Goal: Register for event/course

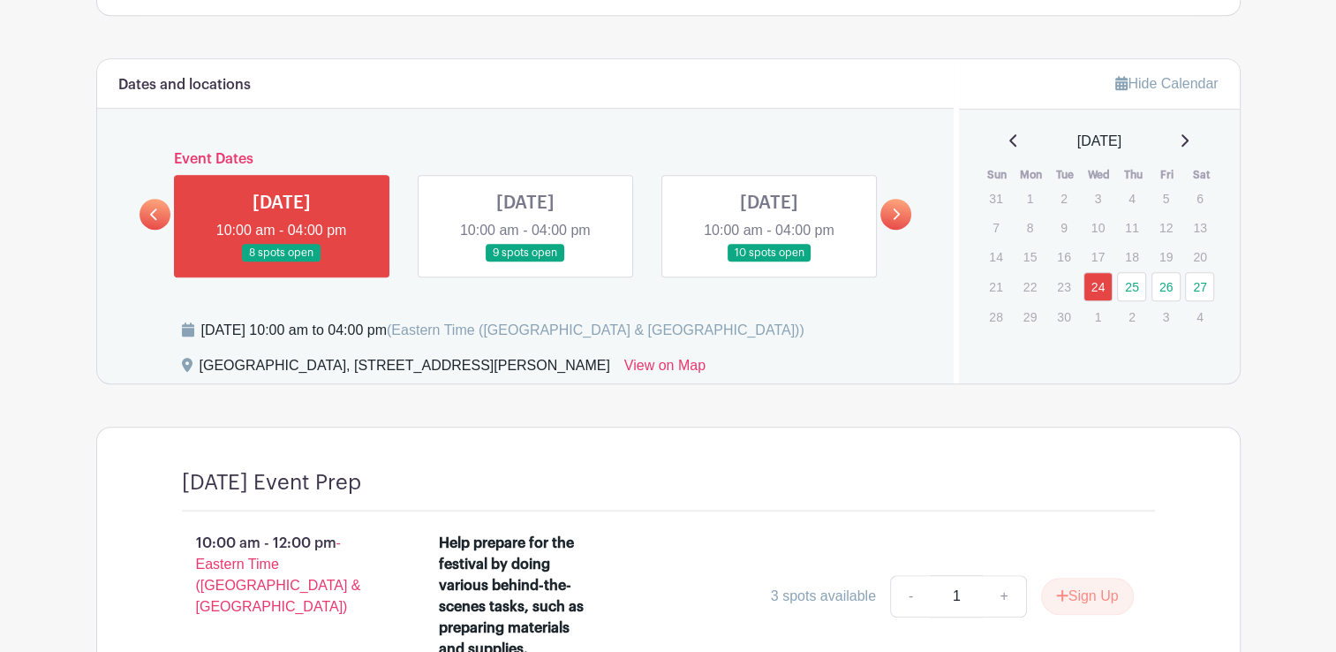
scroll to position [1237, 0]
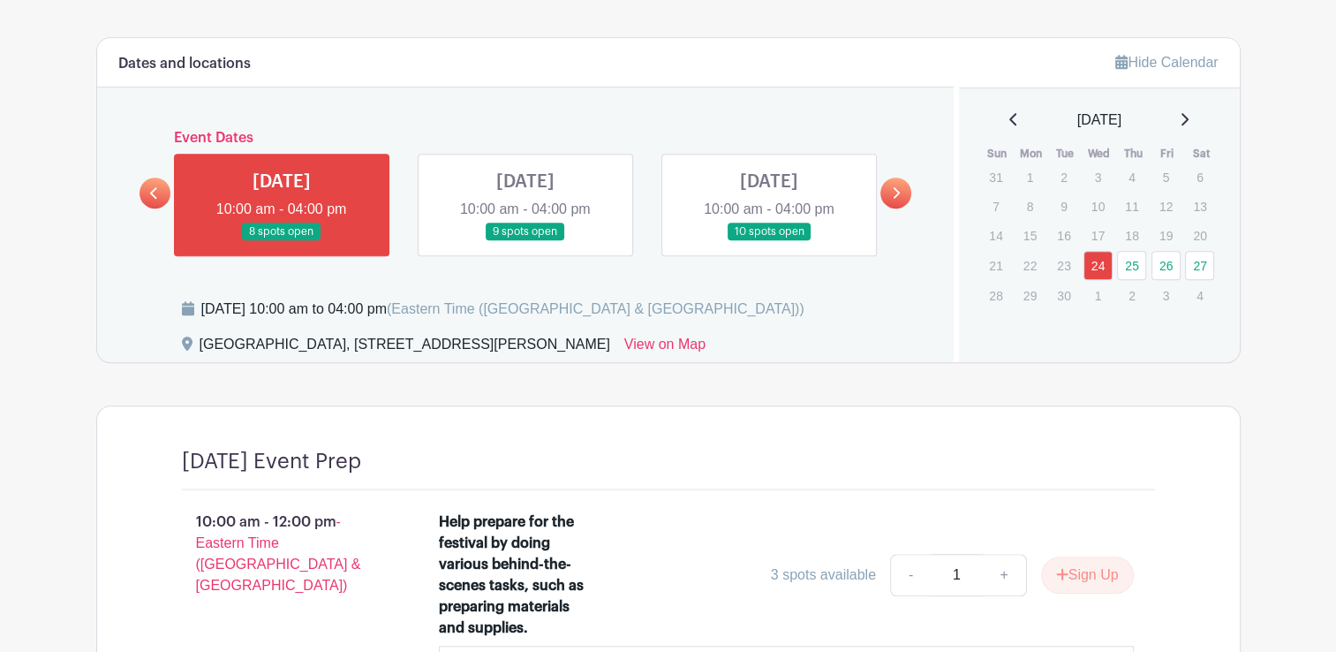
click at [894, 194] on icon at bounding box center [897, 192] width 7 height 11
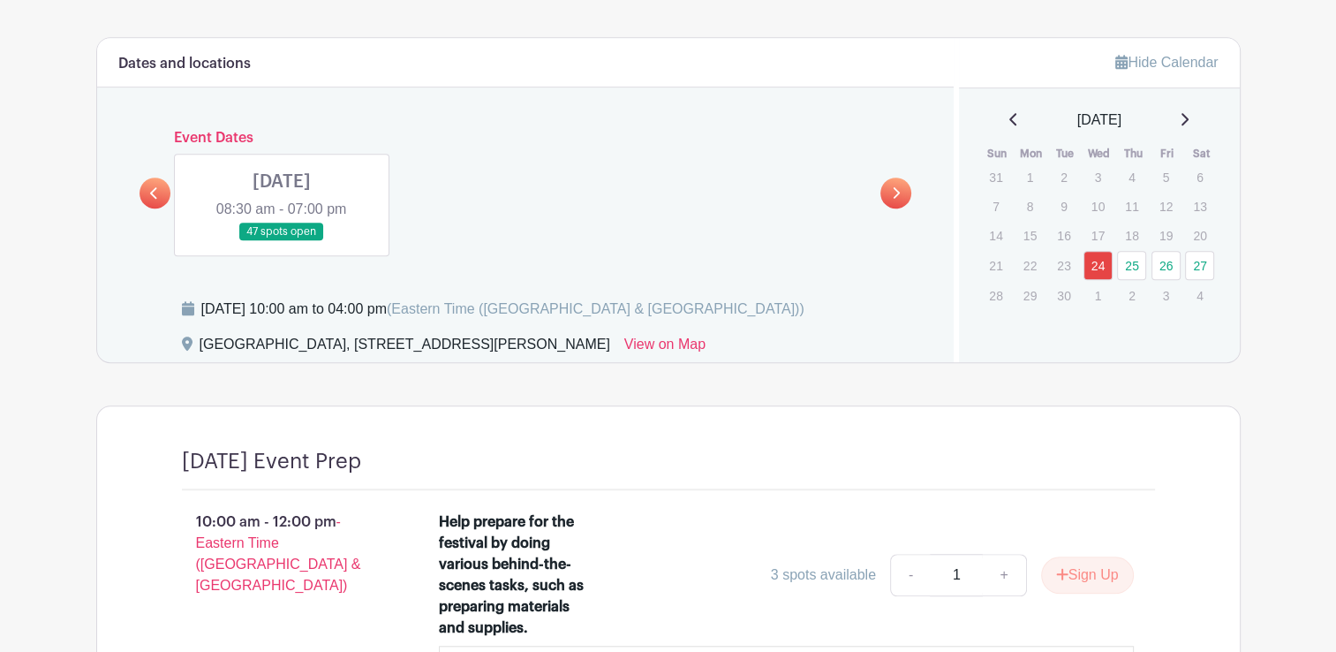
click at [150, 196] on icon at bounding box center [154, 192] width 8 height 13
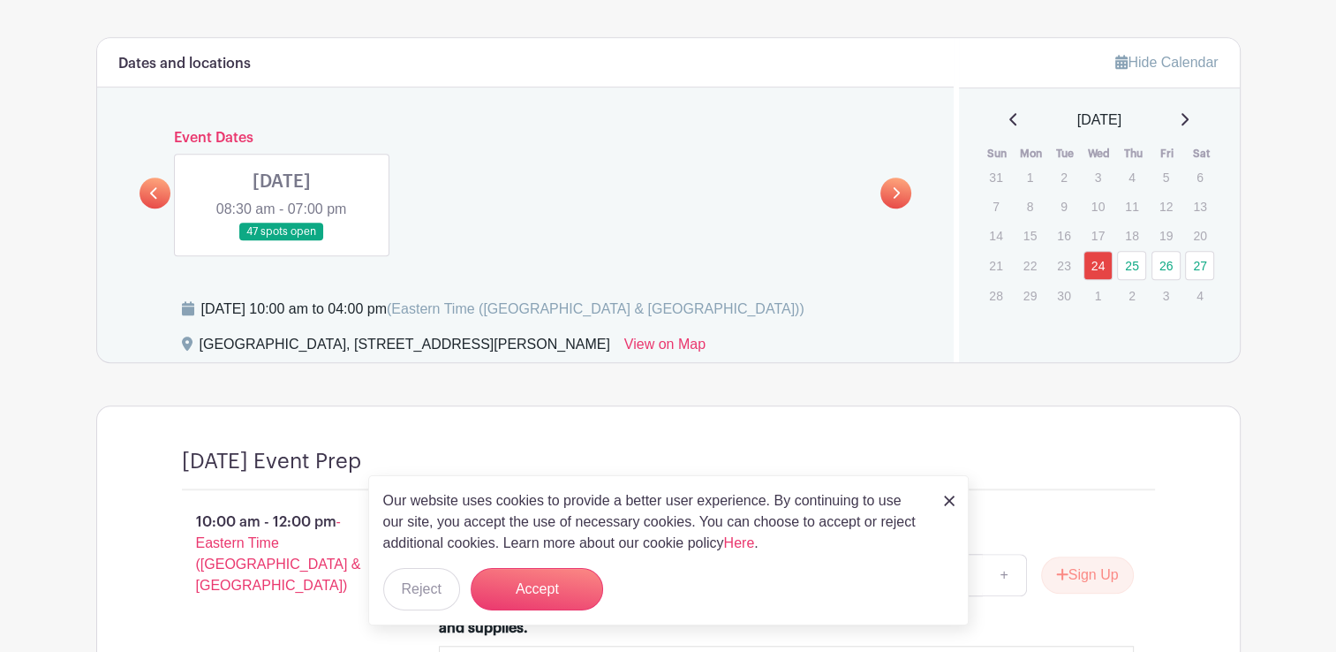
click at [282, 241] on link at bounding box center [282, 241] width 0 height 0
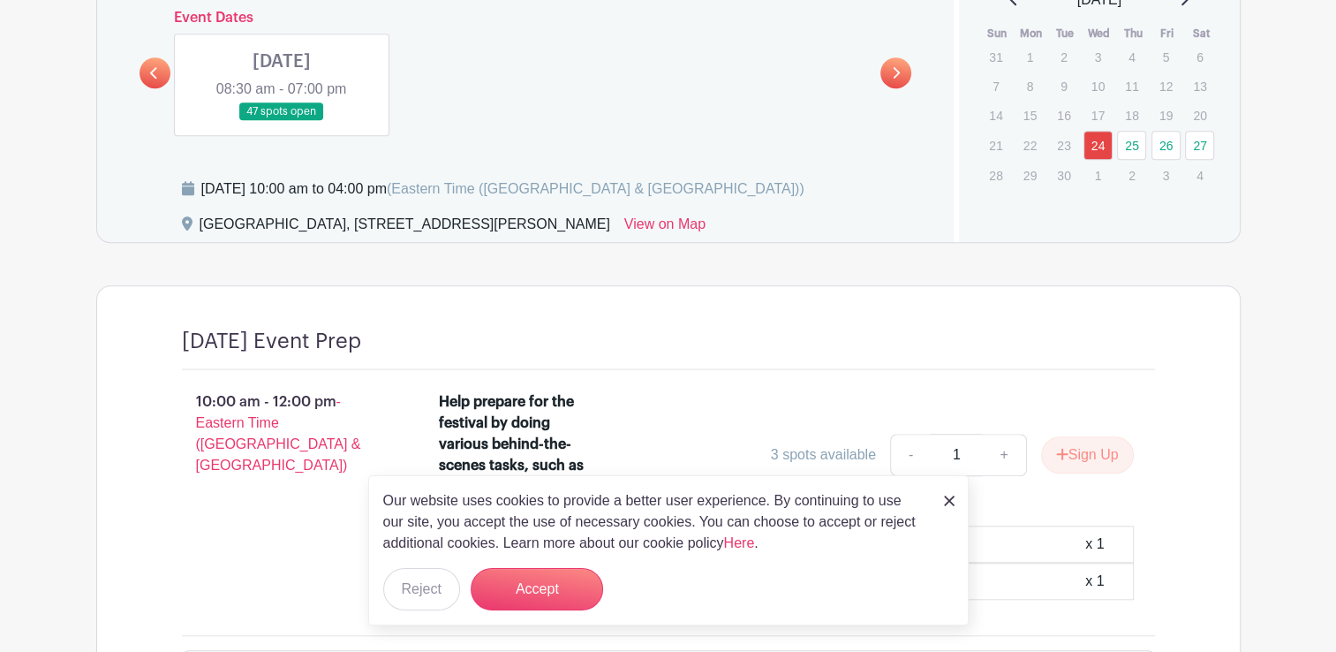
scroll to position [1413, 0]
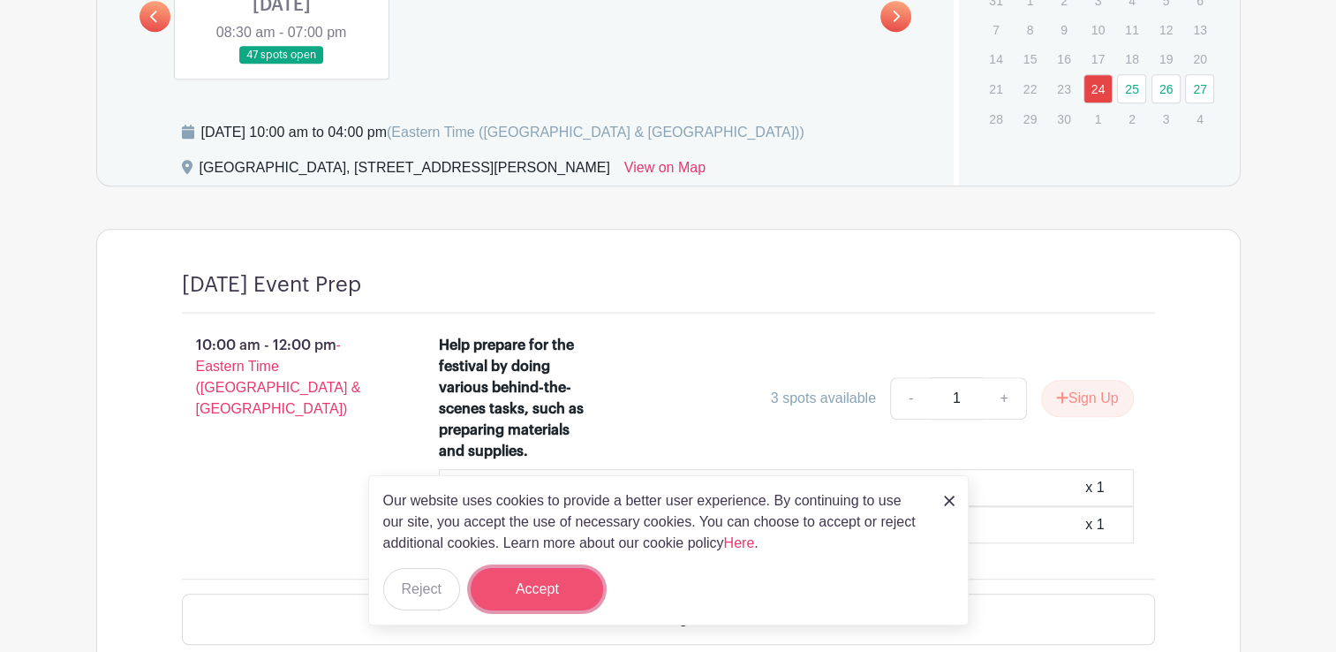
click at [562, 595] on button "Accept" at bounding box center [537, 589] width 132 height 42
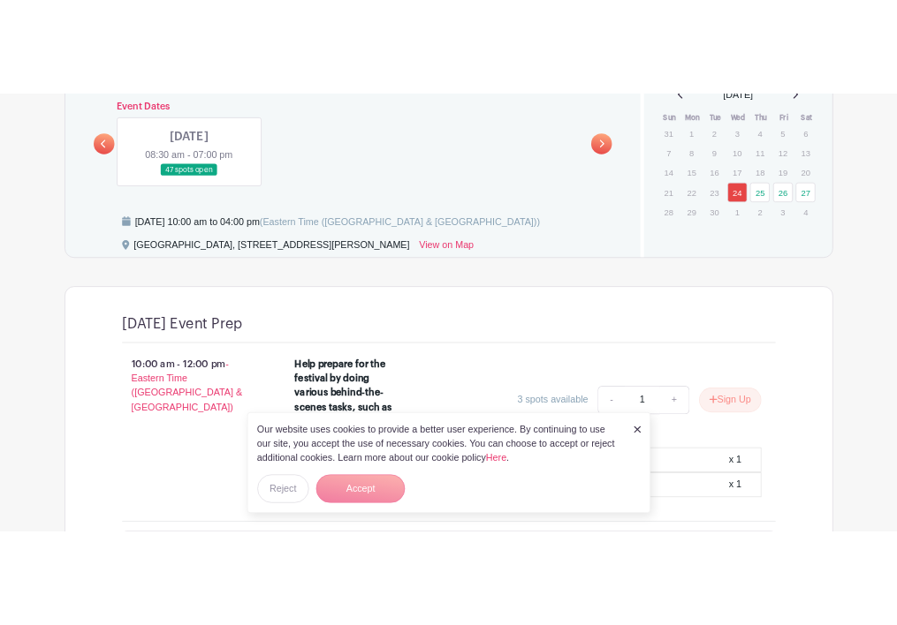
scroll to position [1325, 0]
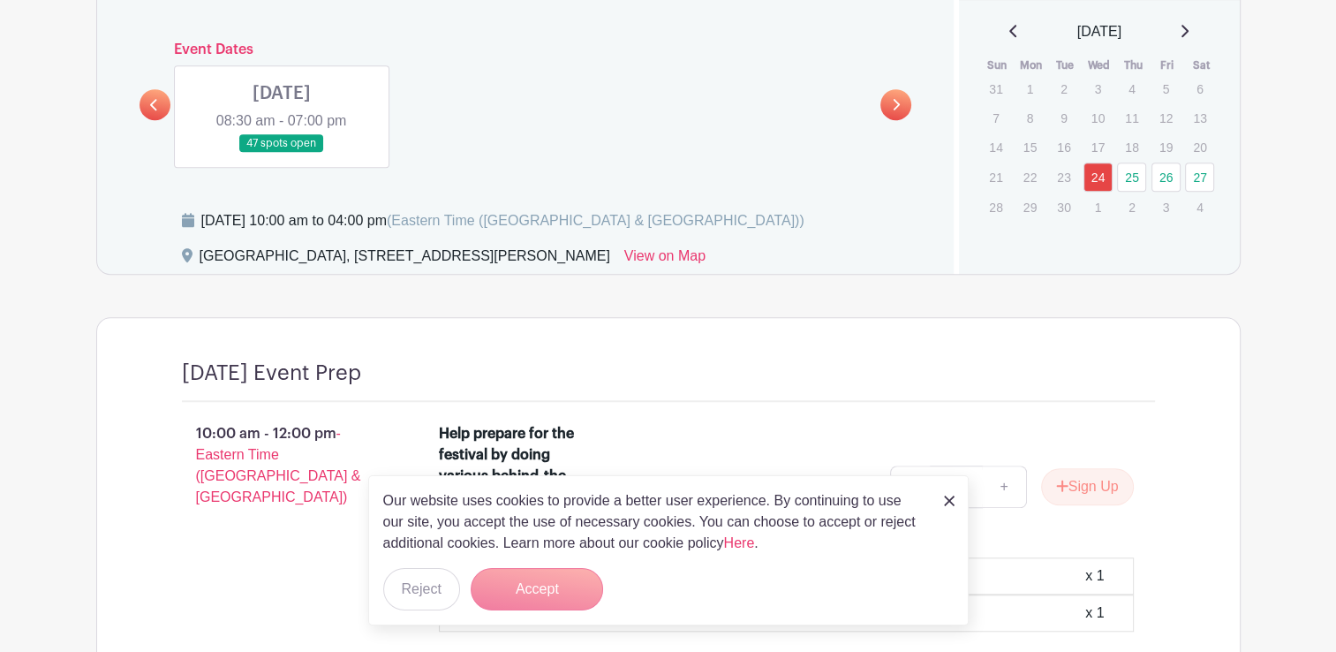
click at [282, 153] on link at bounding box center [282, 153] width 0 height 0
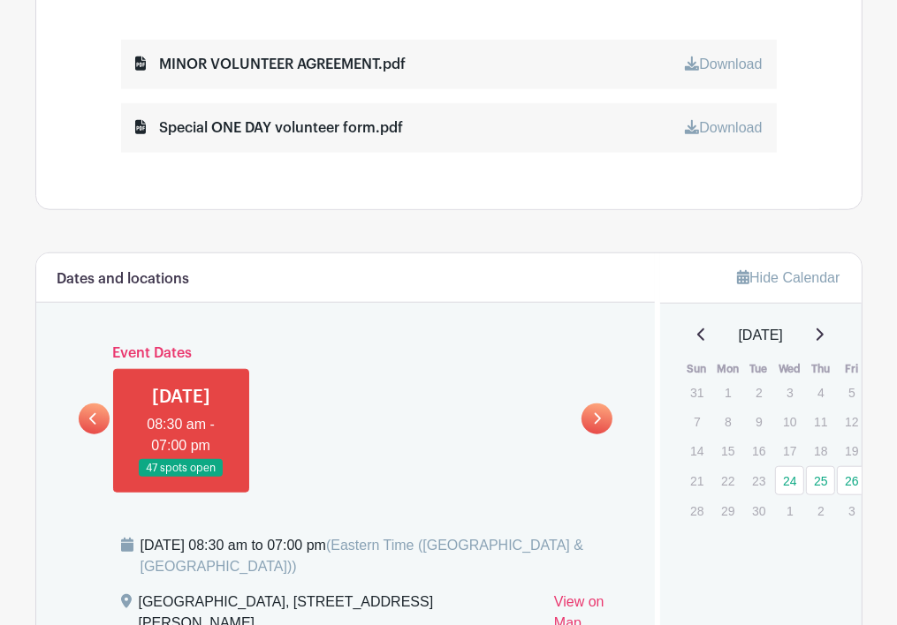
scroll to position [1060, 0]
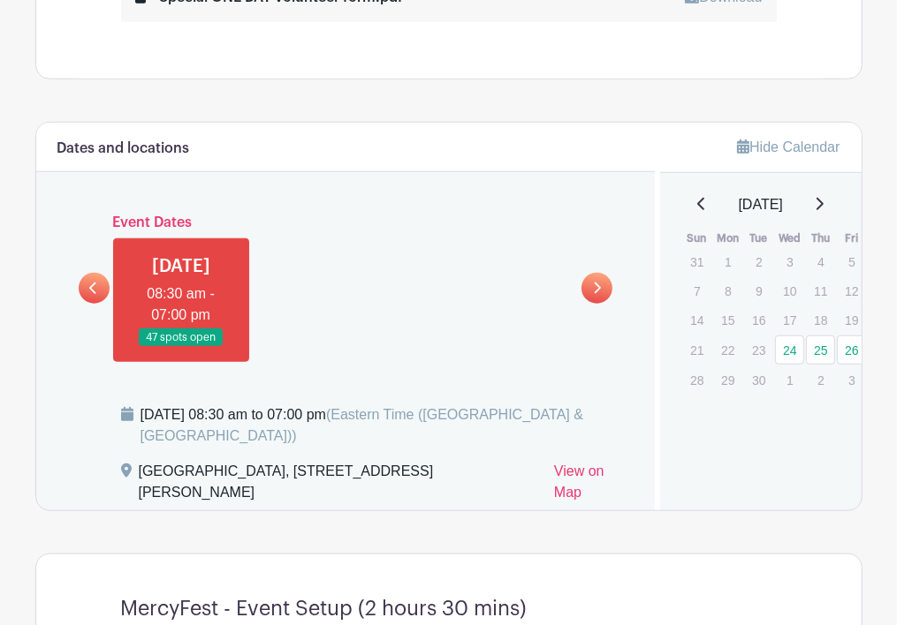
click at [85, 304] on link at bounding box center [94, 288] width 31 height 31
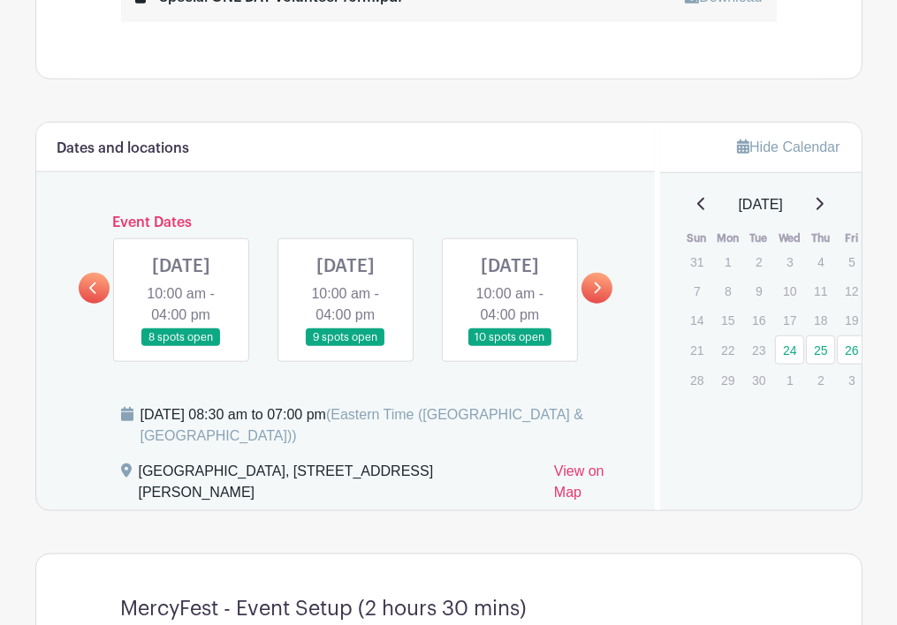
click at [597, 295] on icon at bounding box center [597, 288] width 8 height 13
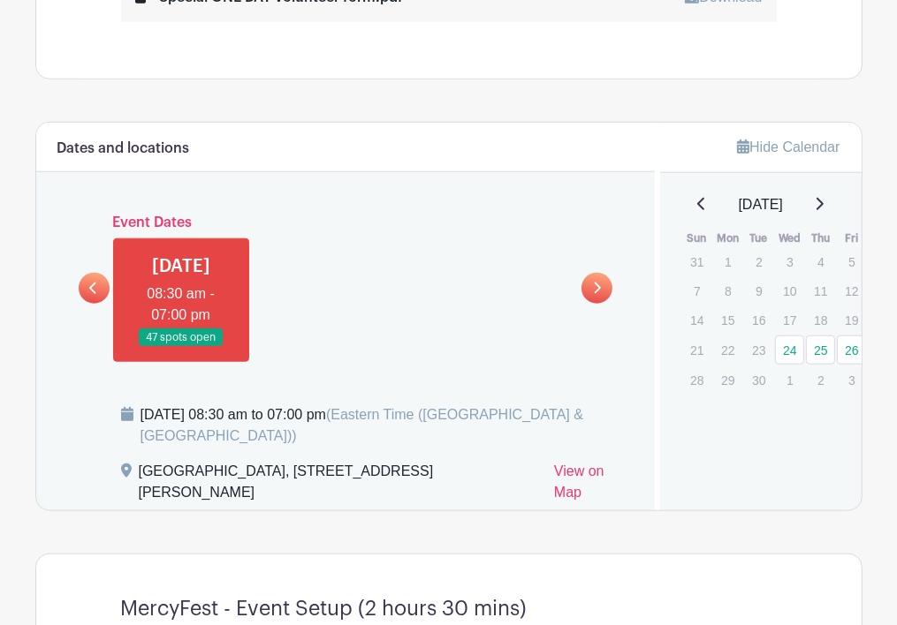
click at [181, 347] on link at bounding box center [181, 347] width 0 height 0
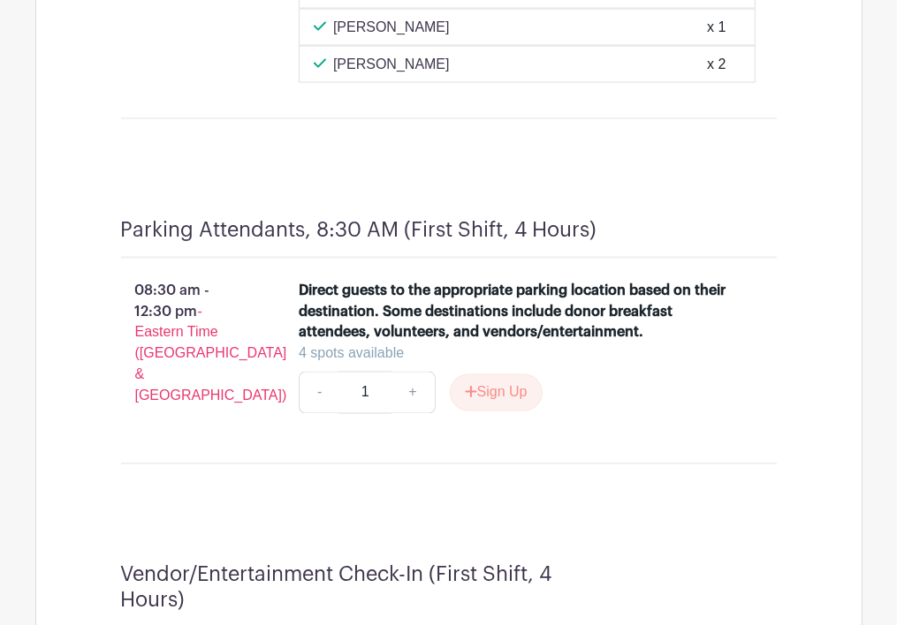
scroll to position [2032, 0]
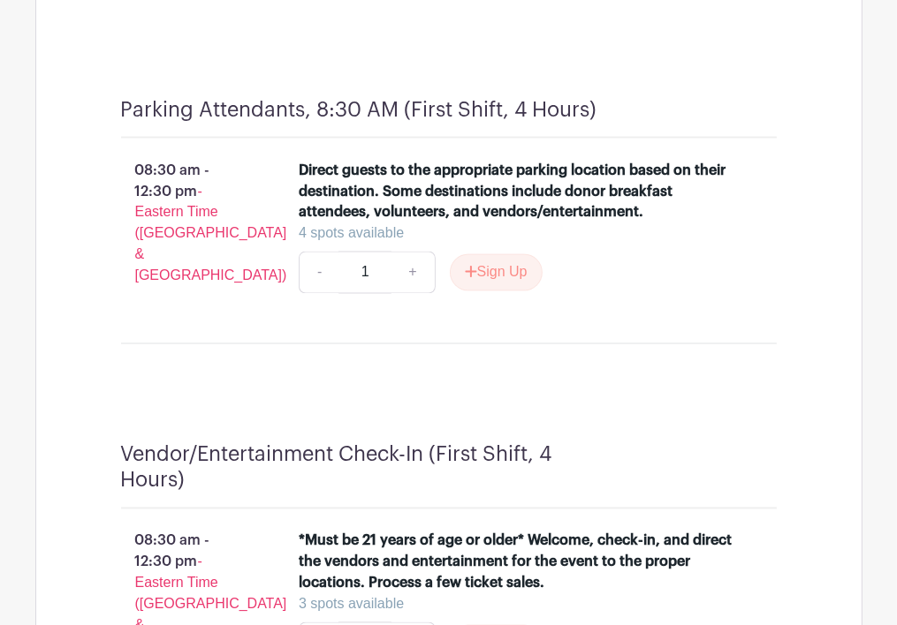
click at [800, 344] on div "08:30 am - 12:30 pm - Eastern Time ([GEOGRAPHIC_DATA] & [GEOGRAPHIC_DATA]) Dire…" at bounding box center [449, 242] width 740 height 206
click at [747, 113] on div "Parking Attendants, 8:30 AM (First Shift, 4 Hours) 08:30 am - 12:30 pm - Easter…" at bounding box center [449, 228] width 740 height 345
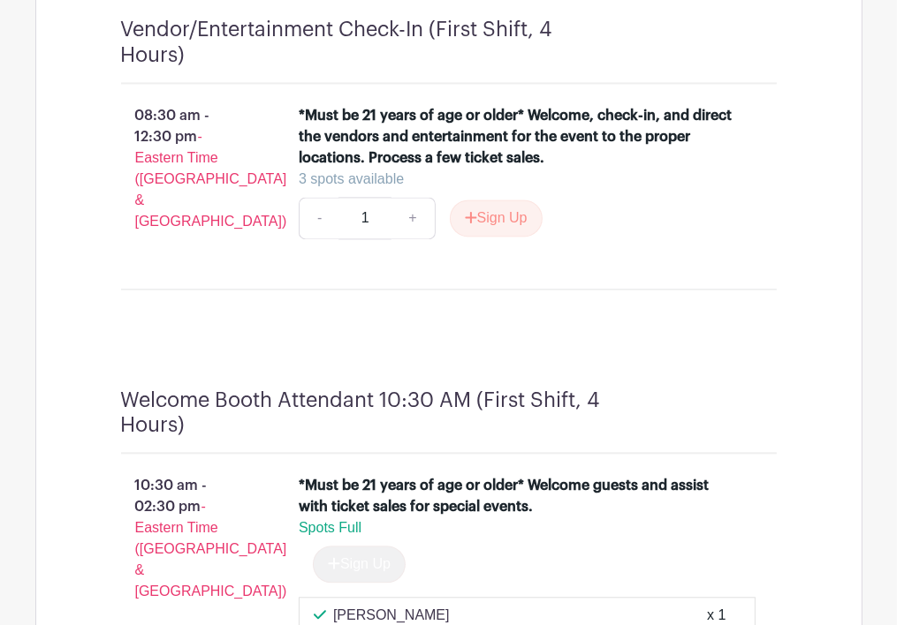
scroll to position [2473, 0]
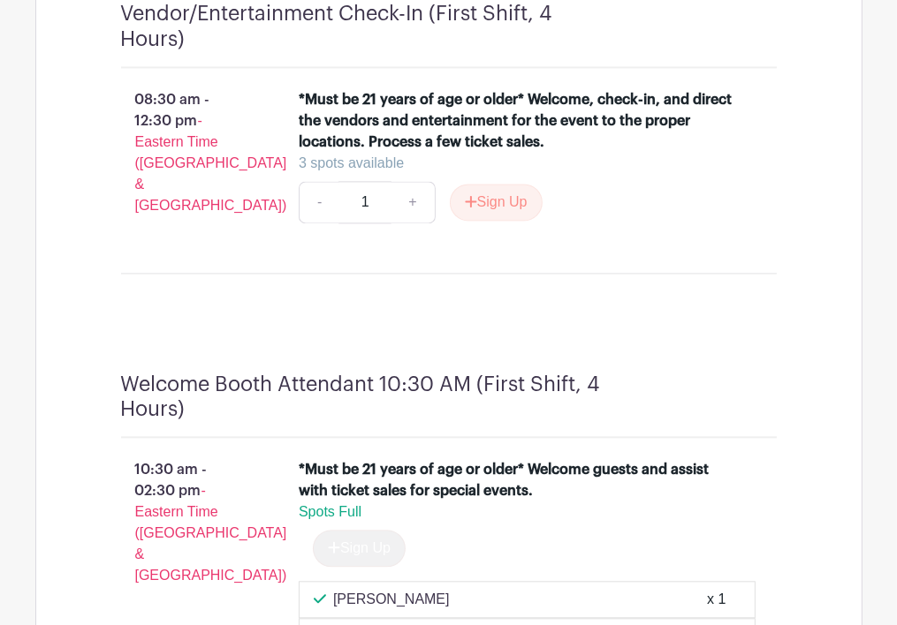
click at [793, 230] on div "*Must be 21 years of age or older* Welcome, check-in, and direct the vendors an…" at bounding box center [537, 163] width 534 height 163
click at [704, 363] on div "Welcome Booth Attendant 10:30 AM (First Shift, 4 Hours) 10:30 am - 02:30 pm - E…" at bounding box center [449, 583] width 740 height 506
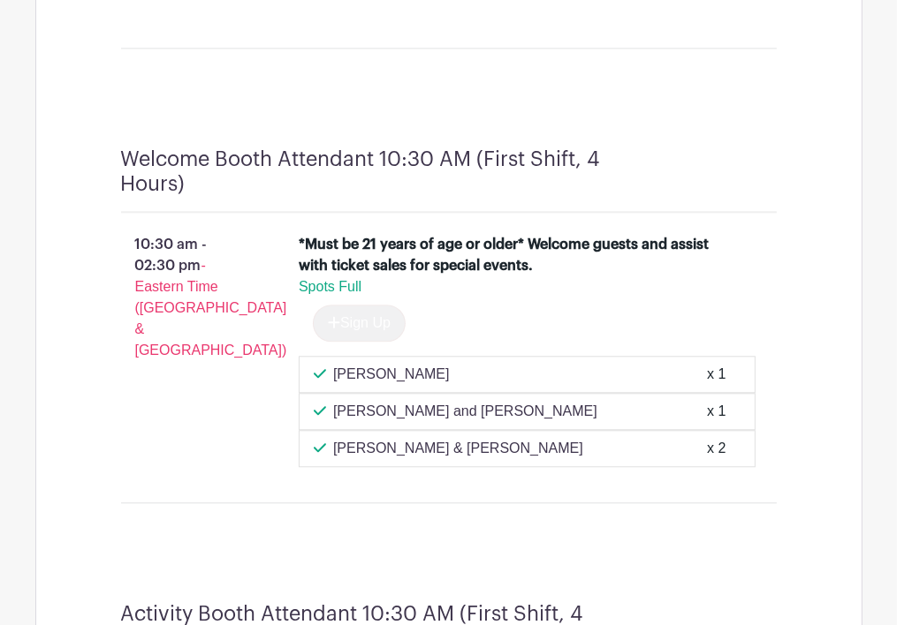
scroll to position [2738, 0]
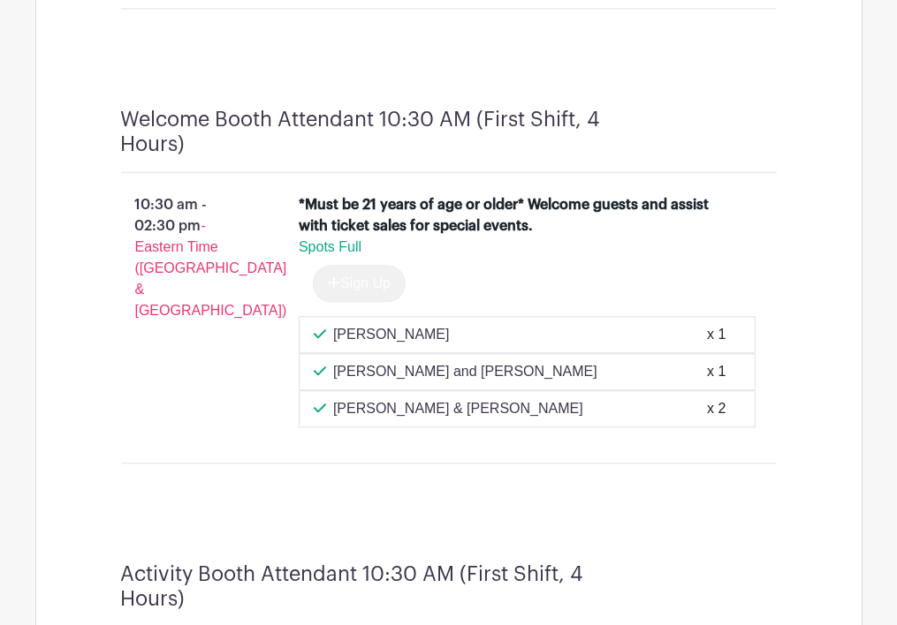
click at [774, 252] on div "*Must be 21 years of age or older* Welcome guests and assist with ticket sales …" at bounding box center [537, 310] width 534 height 247
click at [744, 501] on div "Welcome Booth Attendant 10:30 AM (First Shift, 4 Hours) 10:30 am - 02:30 pm - E…" at bounding box center [449, 292] width 740 height 455
click at [640, 86] on div "Welcome Booth Attendant 10:30 AM (First Shift, 4 Hours) 10:30 am - 02:30 pm - E…" at bounding box center [449, 292] width 740 height 455
click at [708, 120] on div "Welcome Booth Attendant 10:30 AM (First Shift, 4 Hours) 10:30 am - 02:30 pm - E…" at bounding box center [449, 292] width 740 height 455
click at [791, 261] on div "*Must be 21 years of age or older* Welcome guests and assist with ticket sales …" at bounding box center [537, 310] width 534 height 247
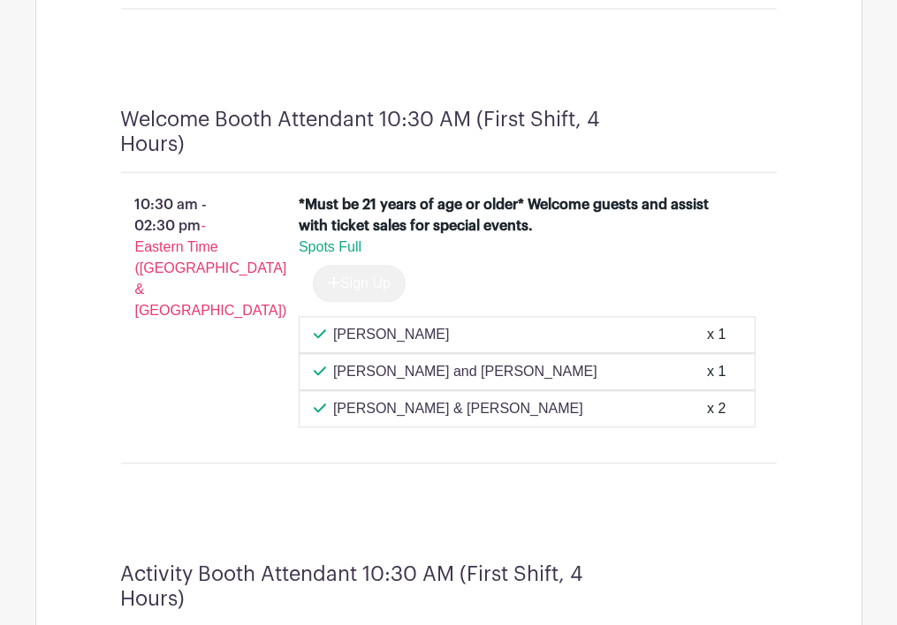
click at [705, 119] on div "Welcome Booth Attendant 10:30 AM (First Shift, 4 Hours) 10:30 am - 02:30 pm - E…" at bounding box center [449, 292] width 740 height 455
click at [590, 237] on div "*Must be 21 years of age or older* Welcome guests and assist with ticket sales …" at bounding box center [516, 215] width 435 height 42
click at [534, 418] on div "[PERSON_NAME] & [PERSON_NAME] x 2" at bounding box center [527, 408] width 457 height 37
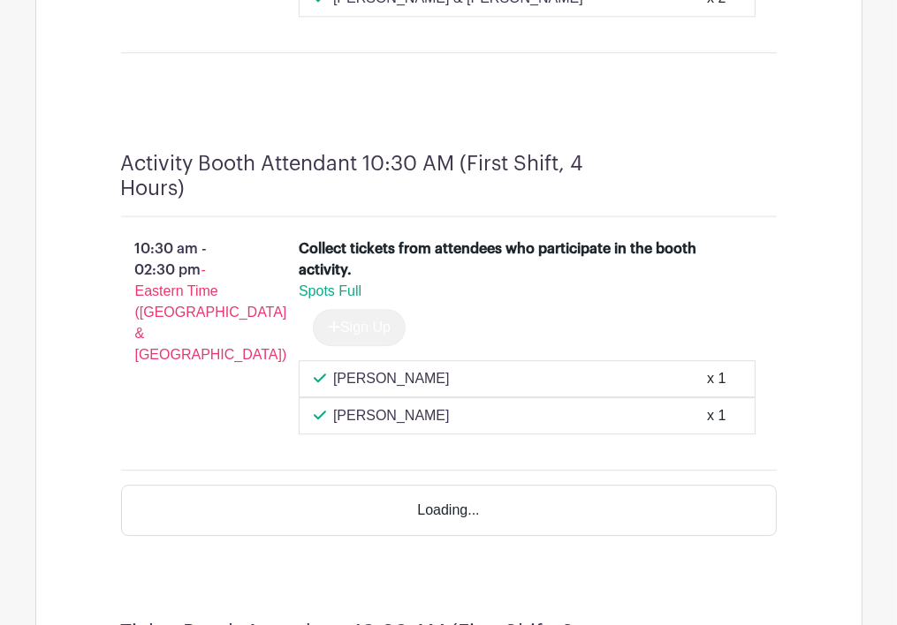
scroll to position [3180, 0]
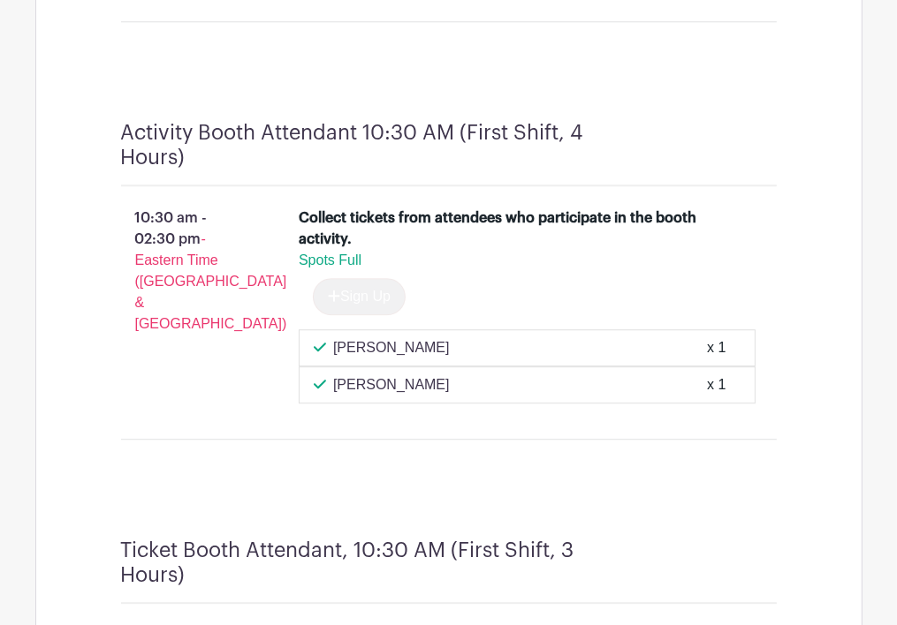
click at [632, 271] on div "Spots Full" at bounding box center [520, 260] width 443 height 21
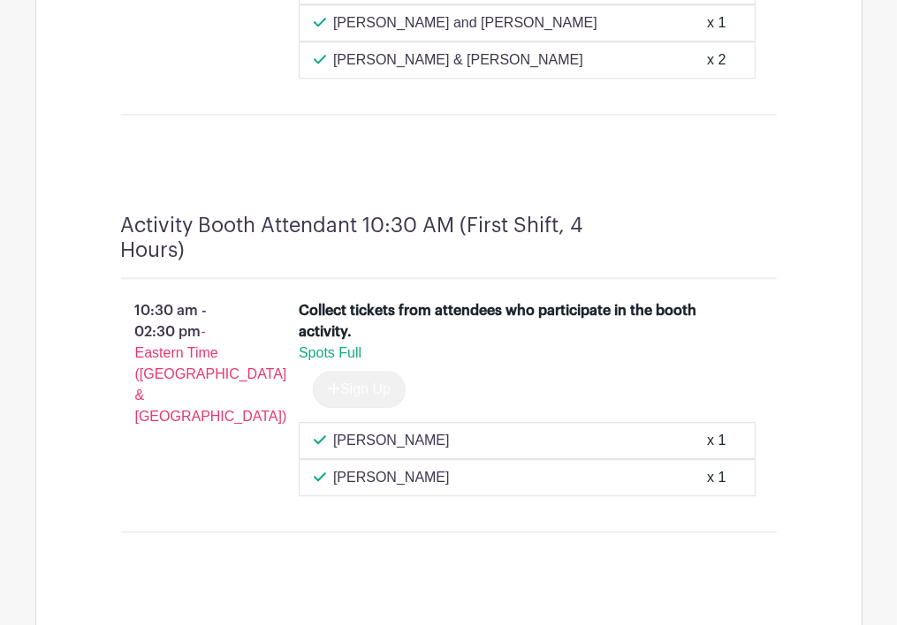
scroll to position [3092, 0]
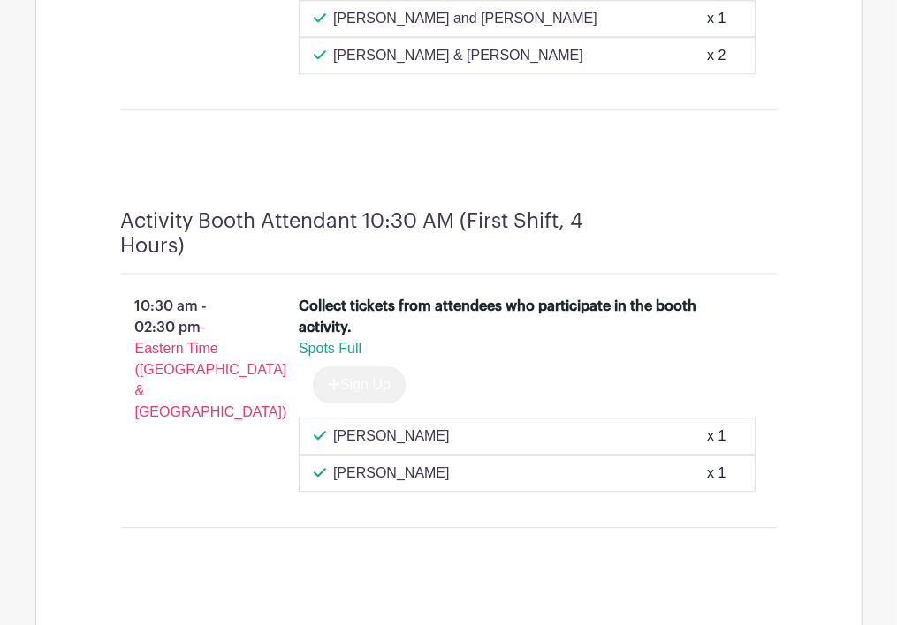
click at [670, 338] on div "Collect tickets from attendees who participate in the booth activity." at bounding box center [516, 317] width 435 height 42
click at [674, 440] on div "[PERSON_NAME] x 1" at bounding box center [527, 436] width 457 height 37
click at [576, 360] on div "Spots Full" at bounding box center [520, 348] width 443 height 21
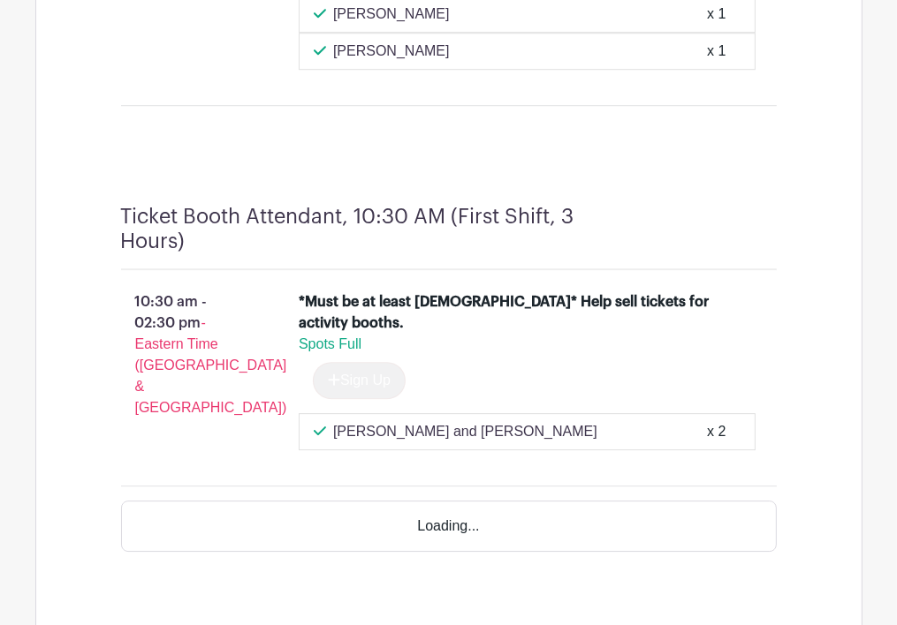
scroll to position [3533, 0]
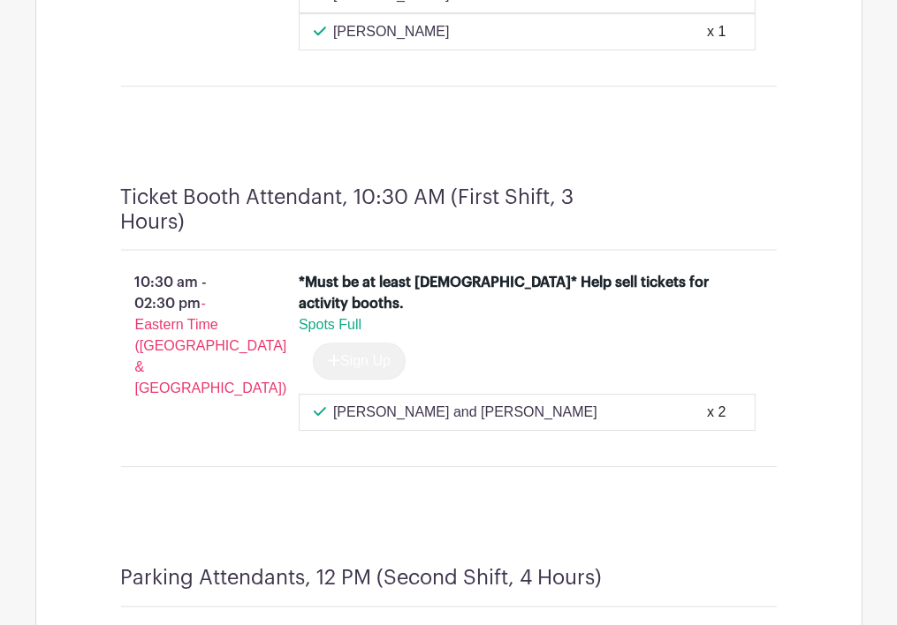
click at [682, 314] on div "*Must be at least [DEMOGRAPHIC_DATA]* Help sell tickets for activity booths." at bounding box center [516, 293] width 435 height 42
click at [713, 334] on div "Spots Full" at bounding box center [520, 324] width 443 height 21
click at [658, 195] on div "Ticket Booth Attendant, 10:30 AM (First Shift, 3 Hours) 10:30 am - 02:30 pm - E…" at bounding box center [449, 333] width 740 height 381
click at [549, 387] on div "*Must be at least [DEMOGRAPHIC_DATA]* Help sell tickets for activity booths. Sp…" at bounding box center [527, 329] width 457 height 115
click at [540, 370] on div "Sign Up" at bounding box center [527, 361] width 457 height 37
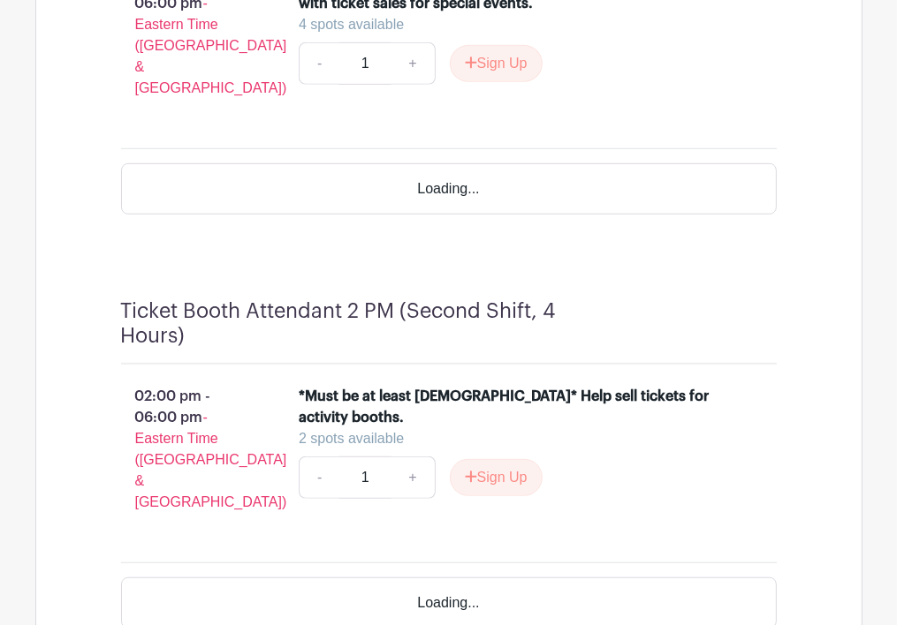
scroll to position [5019, 0]
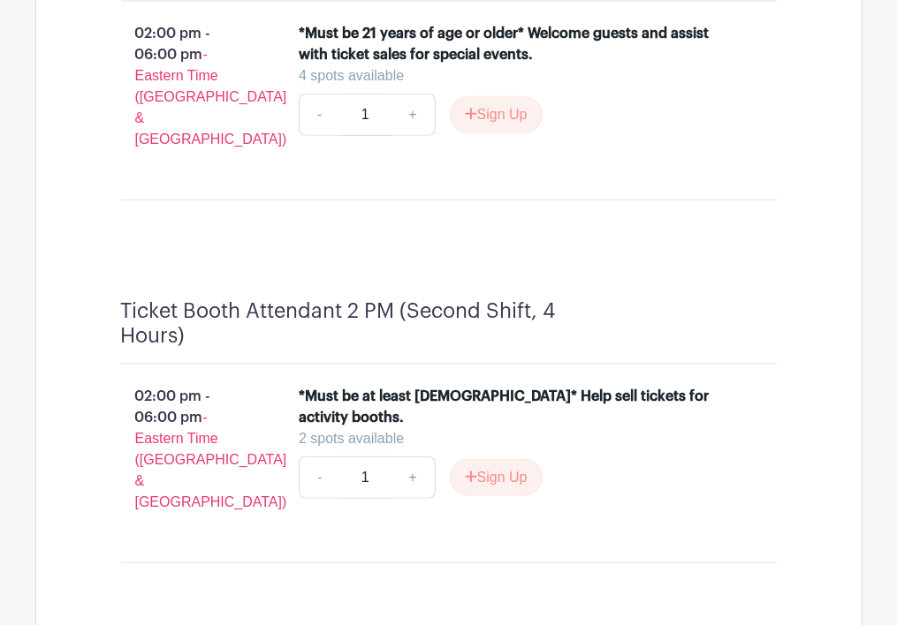
click at [656, 404] on div "*Must be at least [DEMOGRAPHIC_DATA]* Help sell tickets for activity booths." at bounding box center [516, 407] width 435 height 42
click at [614, 347] on div at bounding box center [692, 323] width 170 height 49
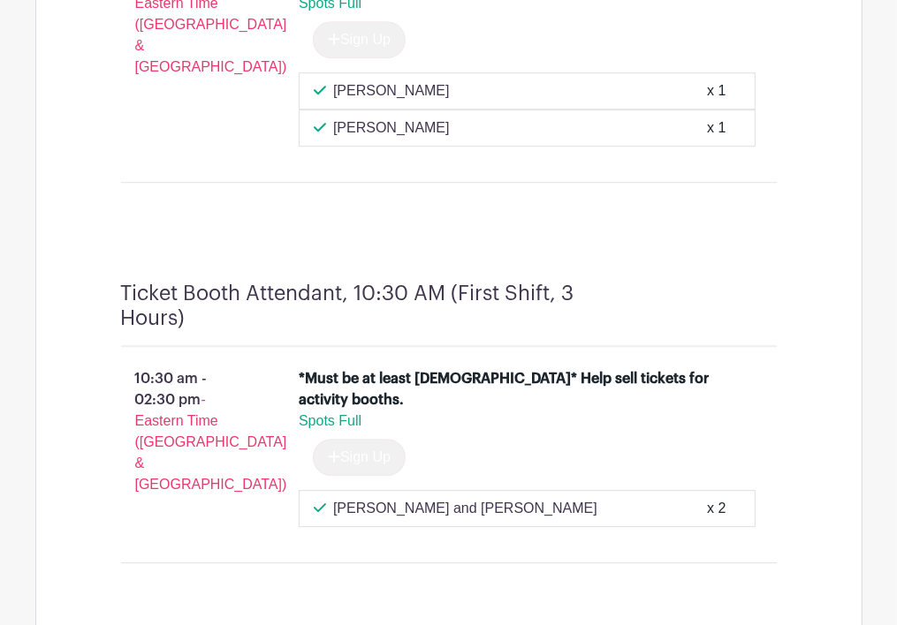
click at [609, 292] on div "Ticket Booth Attendant, 10:30 AM (First Shift, 3 Hours) 10:30 am - 02:30 pm - E…" at bounding box center [449, 429] width 740 height 381
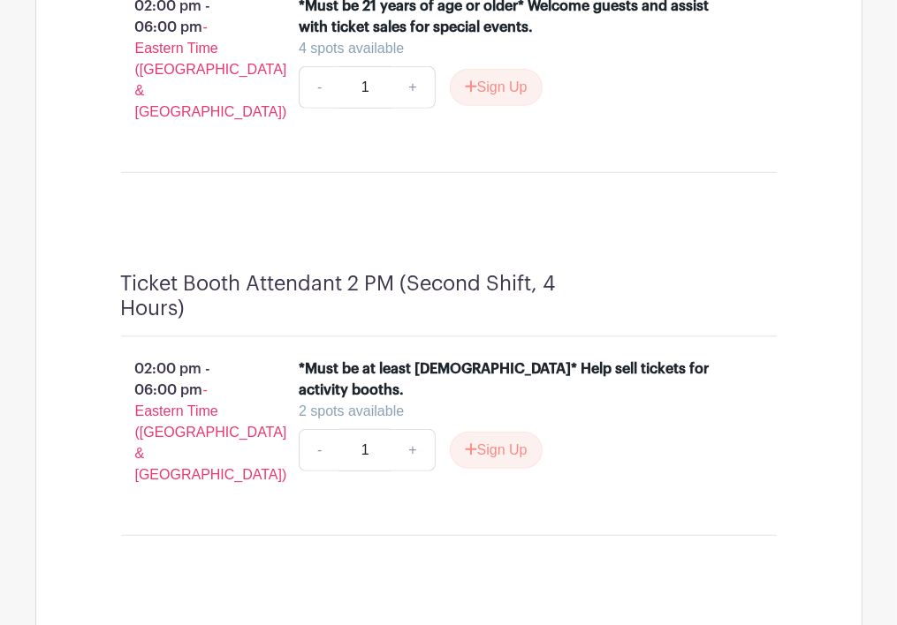
scroll to position [5056, 0]
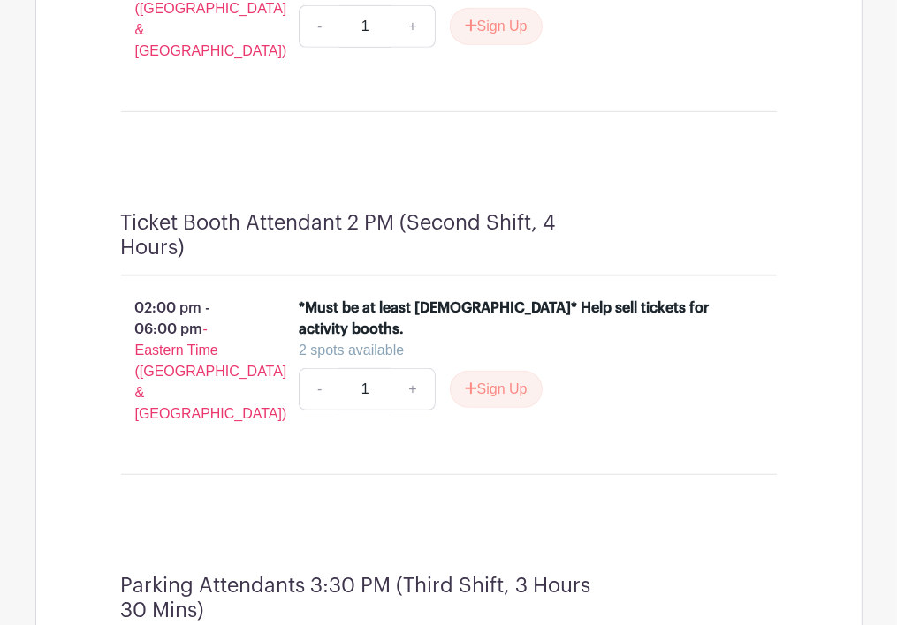
click at [752, 201] on div "Ticket Booth Attendant 2 PM (Second Shift, 4 Hours) 02:00 pm - 06:00 pm - Easte…" at bounding box center [449, 350] width 740 height 363
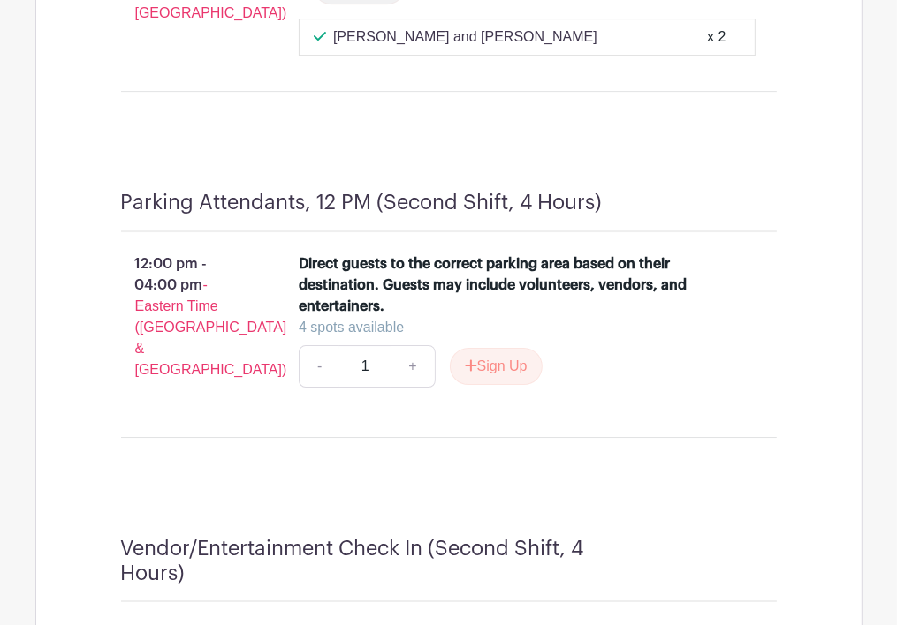
scroll to position [3908, 0]
drag, startPoint x: 426, startPoint y: 214, endPoint x: 498, endPoint y: 208, distance: 72.7
click at [498, 208] on div "Parking Attendants, 12 PM (Second Shift, 4 Hours) 12:00 pm - 04:00 pm - Eastern…" at bounding box center [449, 321] width 740 height 345
click at [624, 389] on div "- 1 + Sign Up" at bounding box center [527, 367] width 457 height 42
click at [709, 363] on div "- 1 + Sign Up" at bounding box center [527, 367] width 457 height 42
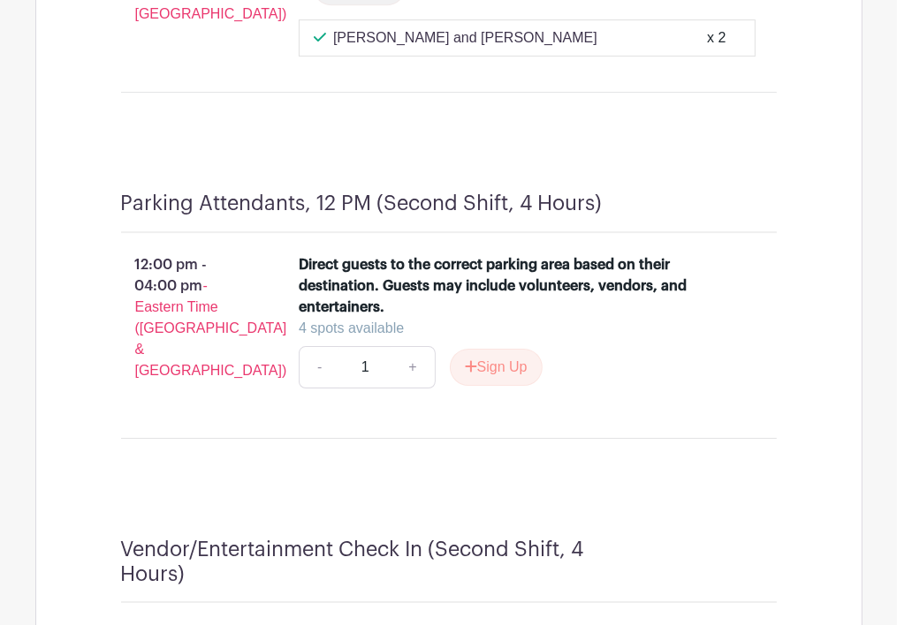
click at [694, 389] on div "- 1 + Sign Up" at bounding box center [527, 367] width 457 height 42
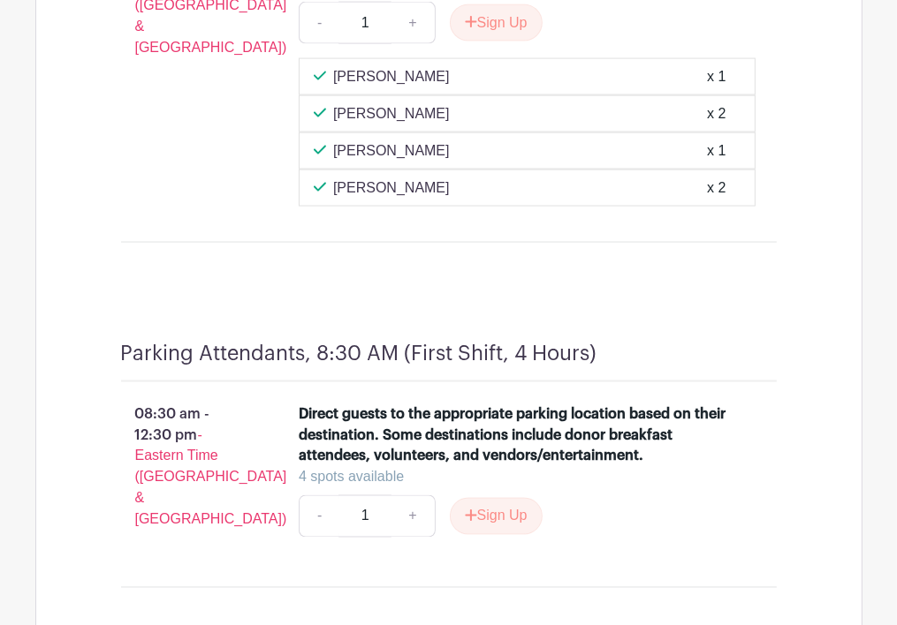
scroll to position [1965, 0]
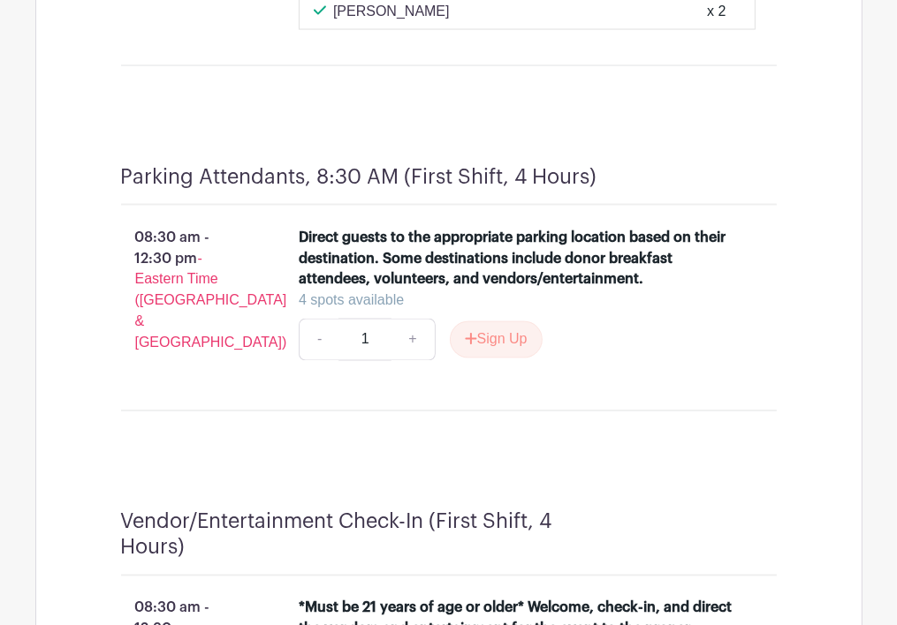
click at [602, 455] on div "Parking Attendants, 8:30 AM (First Shift, 4 Hours) 08:30 am - 12:30 pm - Easter…" at bounding box center [449, 295] width 740 height 345
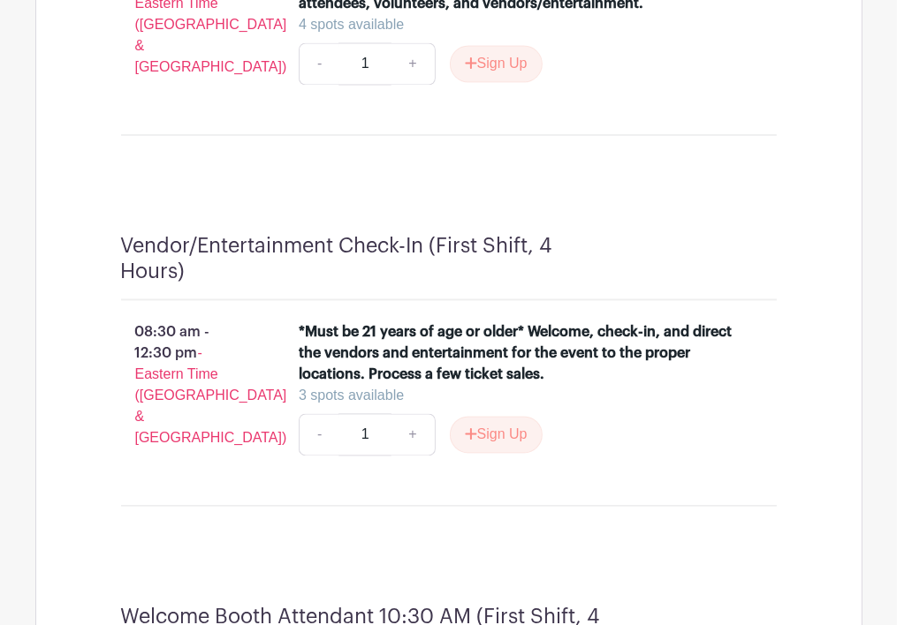
scroll to position [2230, 0]
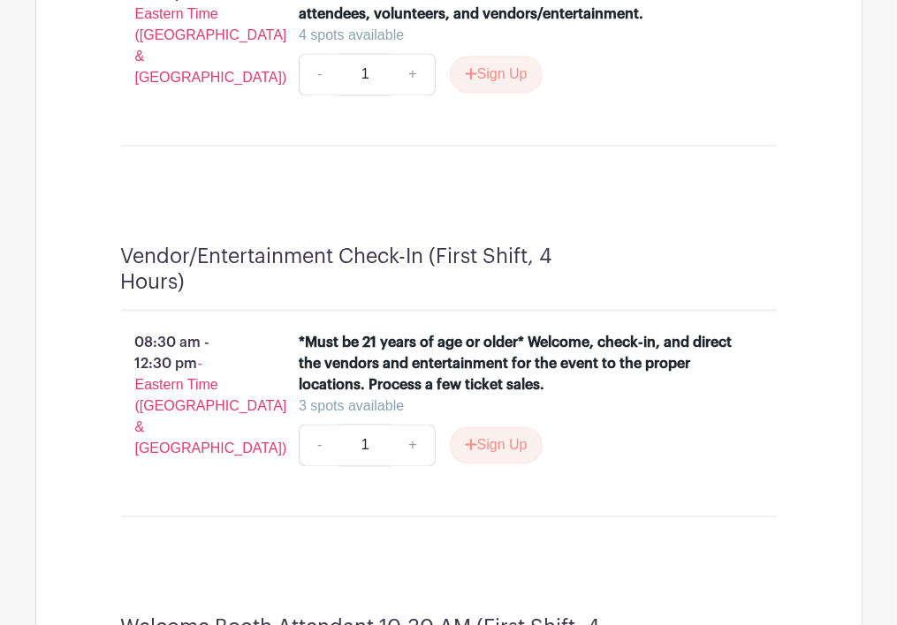
click at [752, 382] on div "*Must be 21 years of age or older* Welcome, check-in, and direct the vendors an…" at bounding box center [527, 365] width 457 height 64
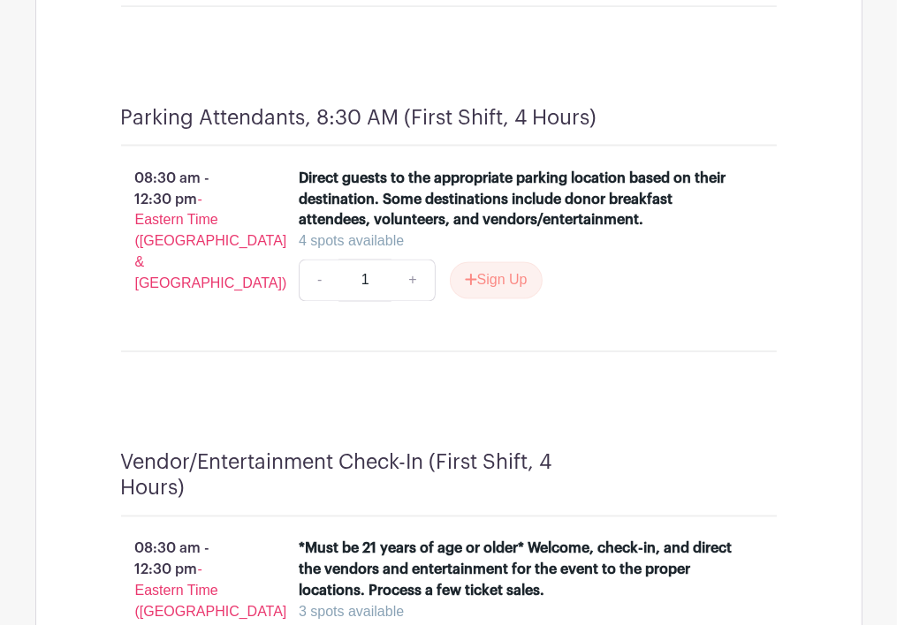
scroll to position [2053, 0]
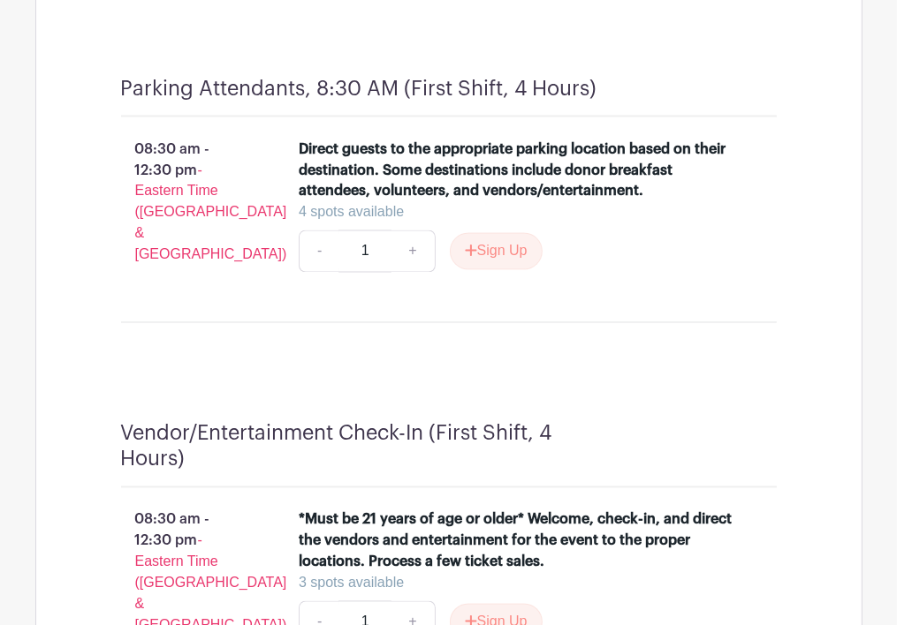
click at [579, 263] on div "- 1 + Sign Up" at bounding box center [527, 252] width 457 height 42
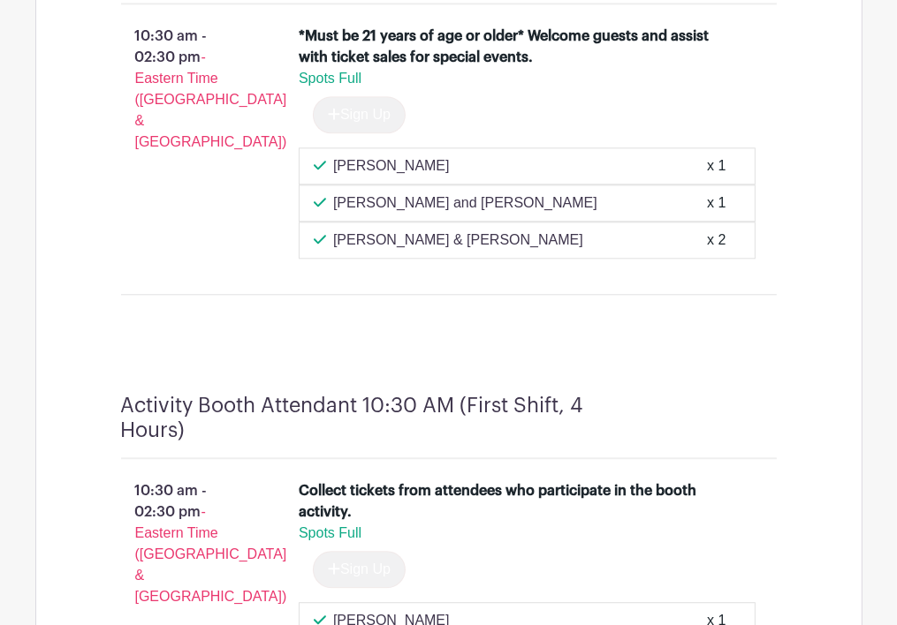
scroll to position [2936, 0]
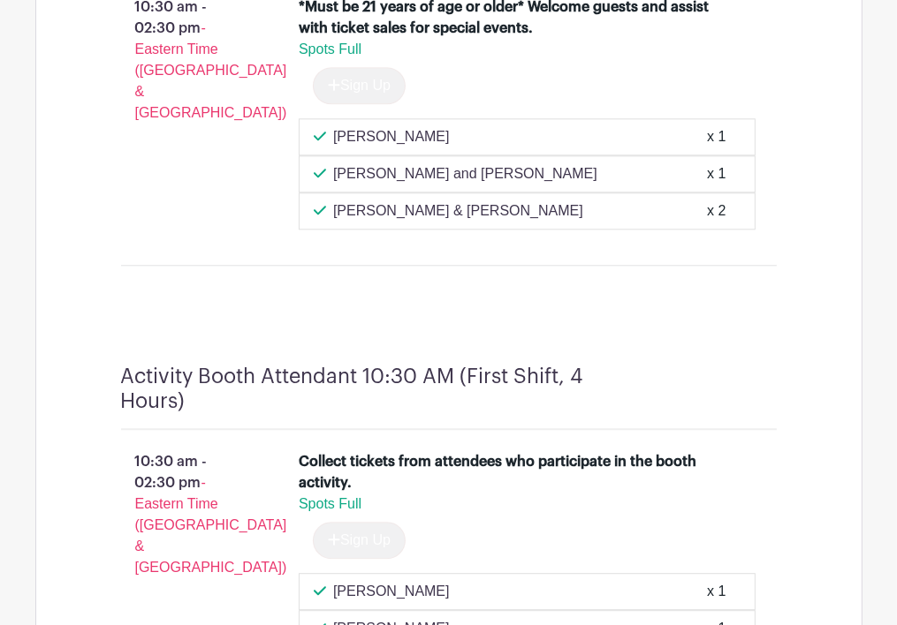
click at [661, 322] on div "Welcome Booth Attendant 10:30 AM (First Shift, 4 Hours) 10:30 am - 02:30 pm - E…" at bounding box center [449, 95] width 740 height 455
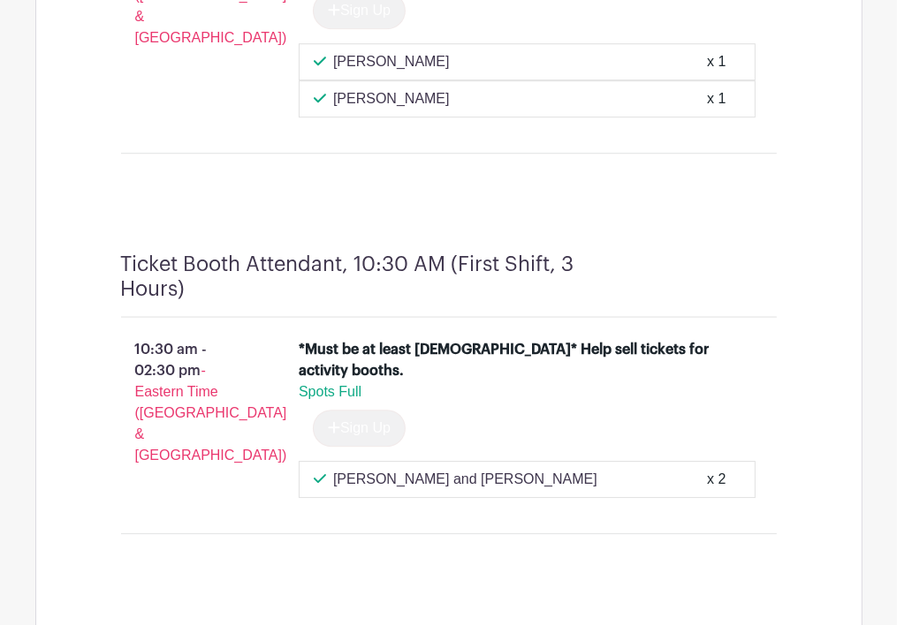
scroll to position [3555, 0]
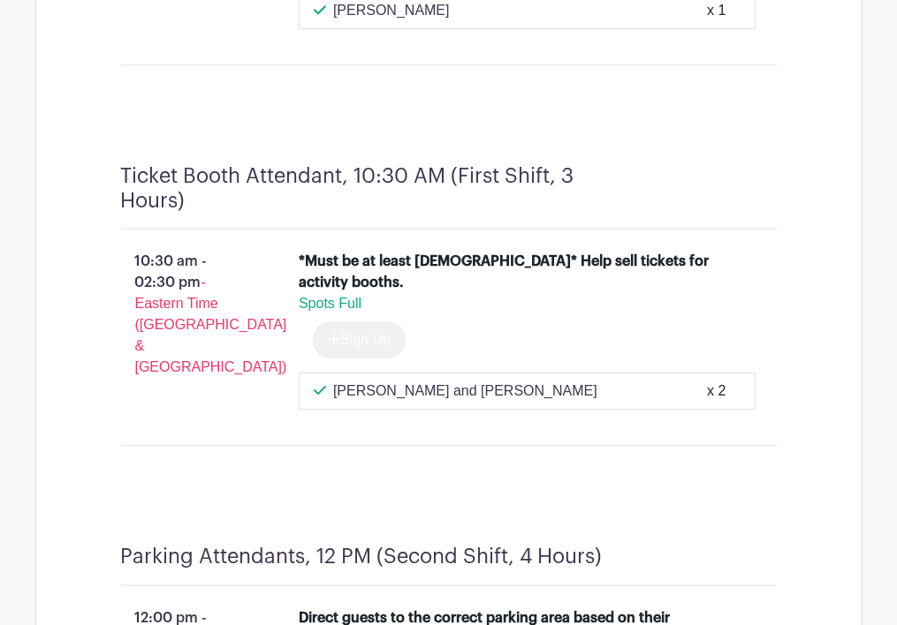
click at [684, 342] on div "Sign Up" at bounding box center [527, 340] width 457 height 37
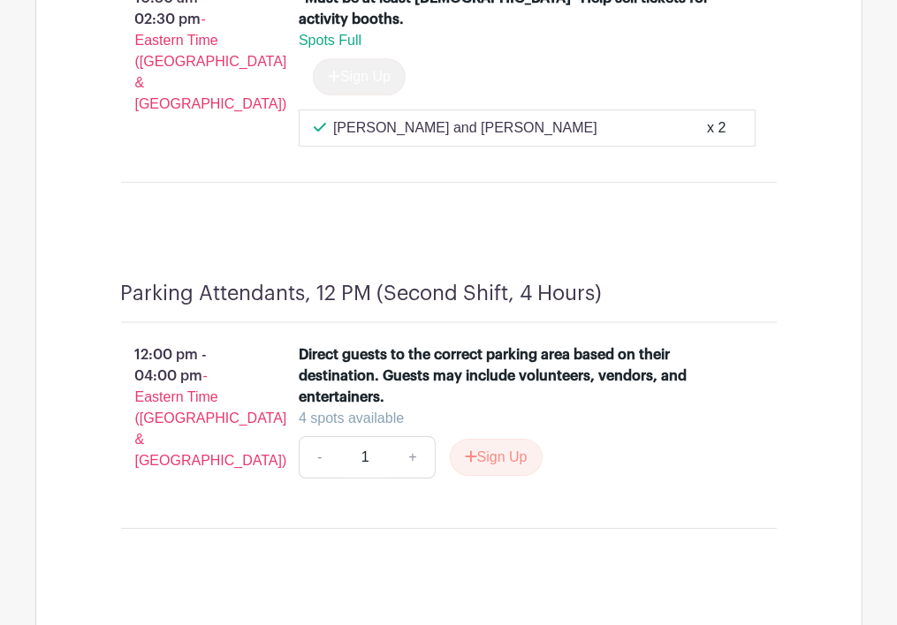
scroll to position [3820, 0]
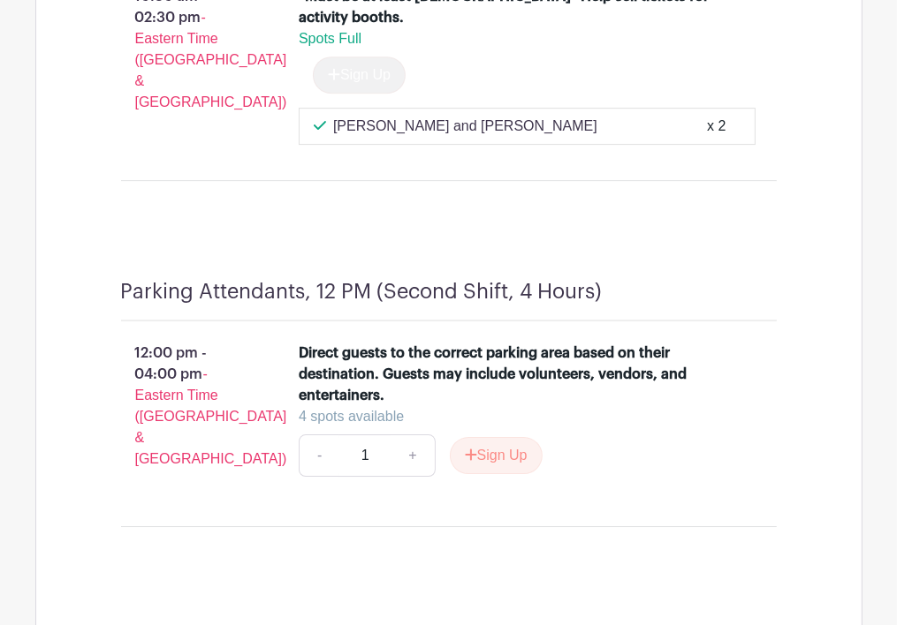
click at [726, 296] on div at bounding box center [689, 292] width 174 height 25
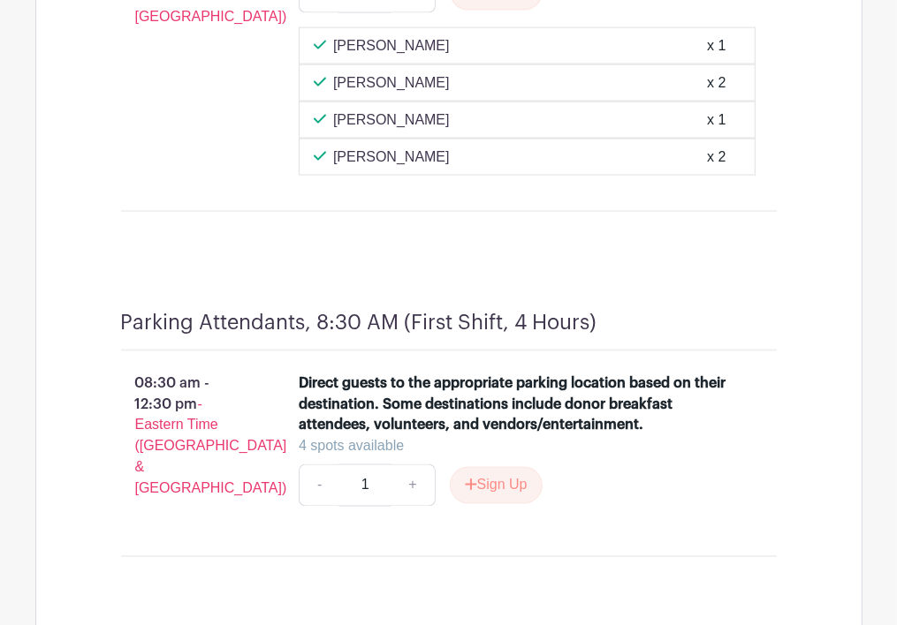
scroll to position [1788, 0]
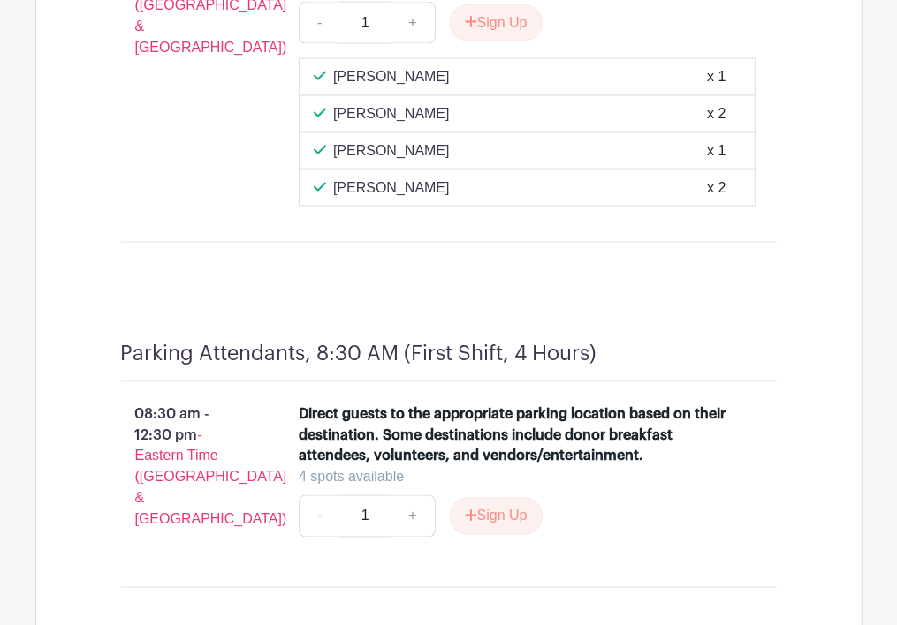
click at [705, 326] on div "Parking Attendants, 8:30 AM (First Shift, 4 Hours) 08:30 am - 12:30 pm - Easter…" at bounding box center [449, 471] width 740 height 345
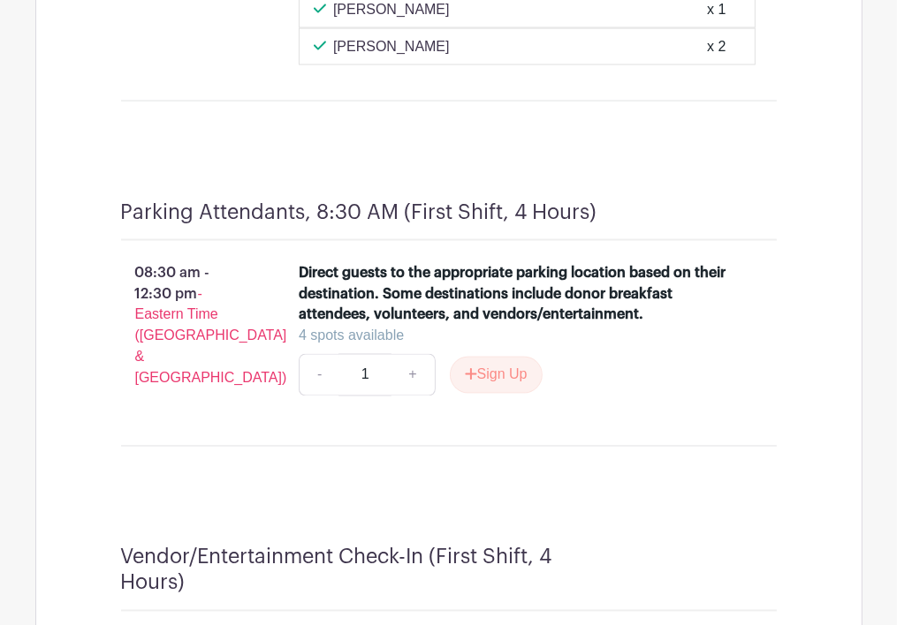
scroll to position [1965, 0]
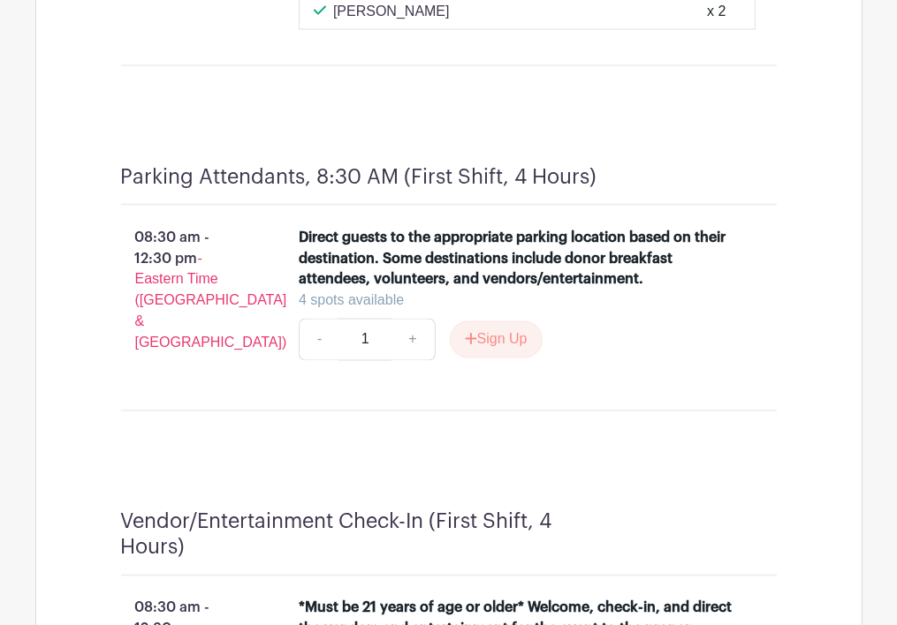
click at [640, 382] on li "Direct guests to the appropriate parking location based on their destination. S…" at bounding box center [526, 301] width 471 height 163
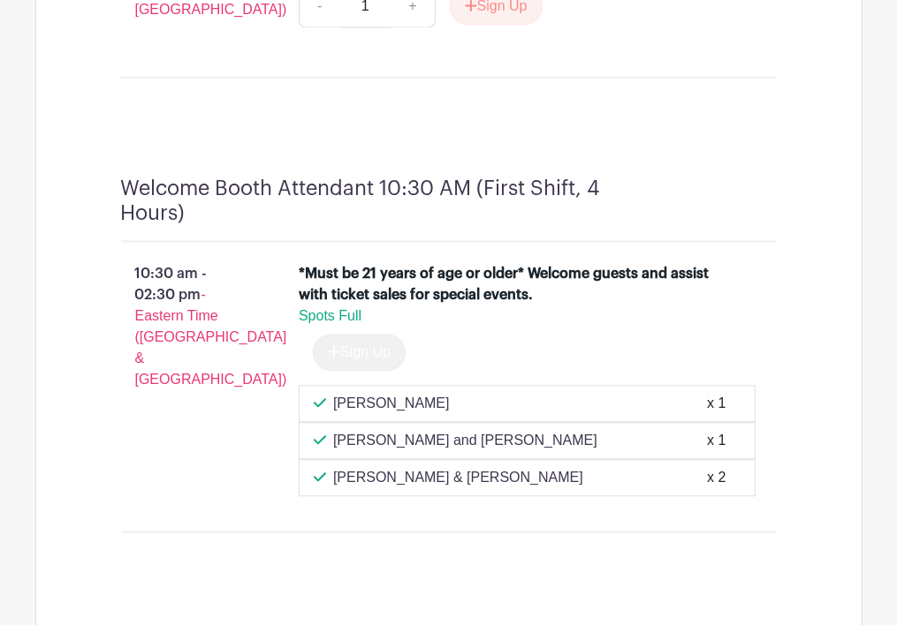
scroll to position [2671, 0]
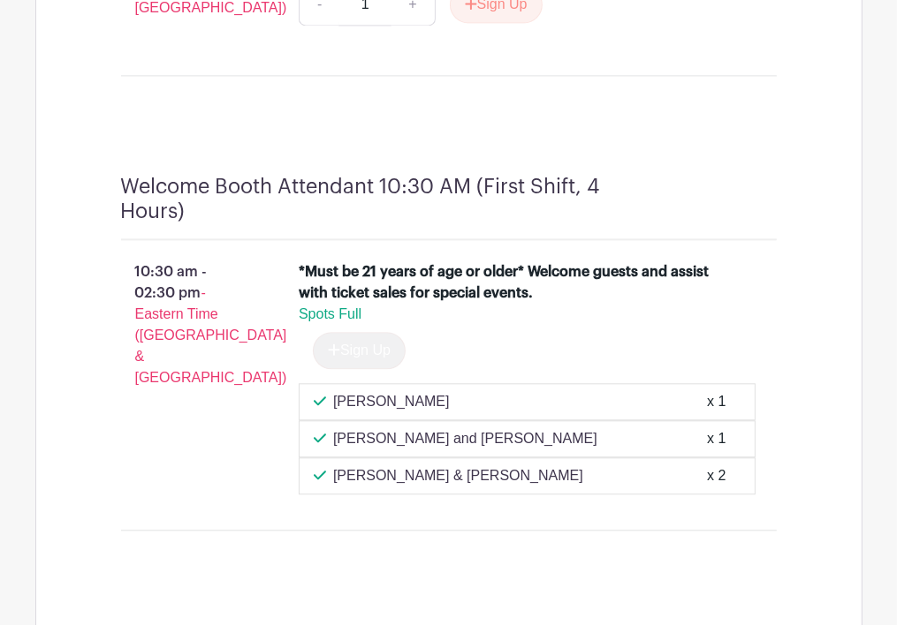
drag, startPoint x: 590, startPoint y: 418, endPoint x: 587, endPoint y: 405, distance: 13.7
click at [591, 413] on div "[PERSON_NAME] x 1" at bounding box center [527, 401] width 427 height 21
drag, startPoint x: 488, startPoint y: 243, endPoint x: 477, endPoint y: 248, distance: 11.9
click at [487, 224] on h4 "Welcome Booth Attendant 10:30 AM (First Shift, 4 Hours)" at bounding box center [364, 199] width 486 height 49
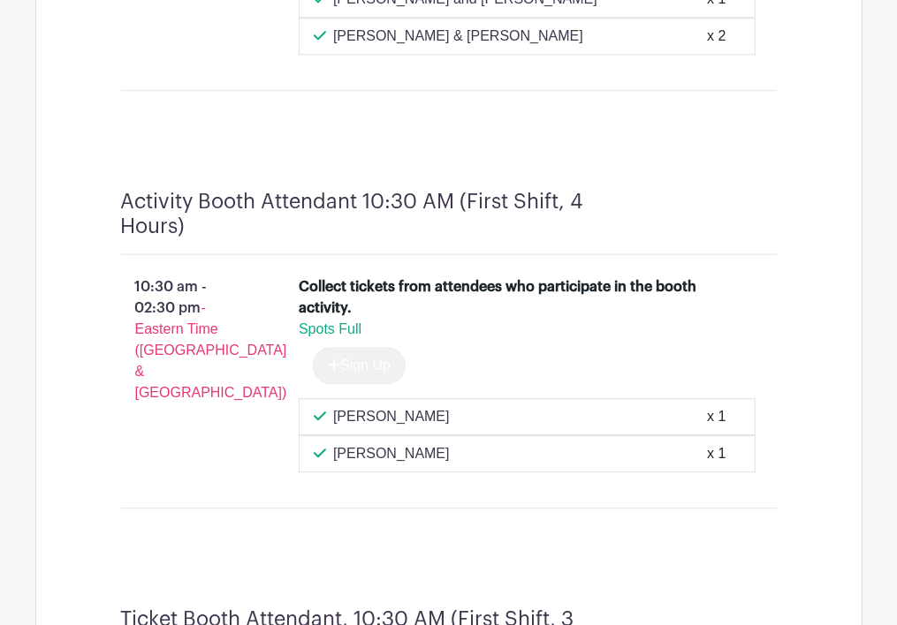
scroll to position [3113, 0]
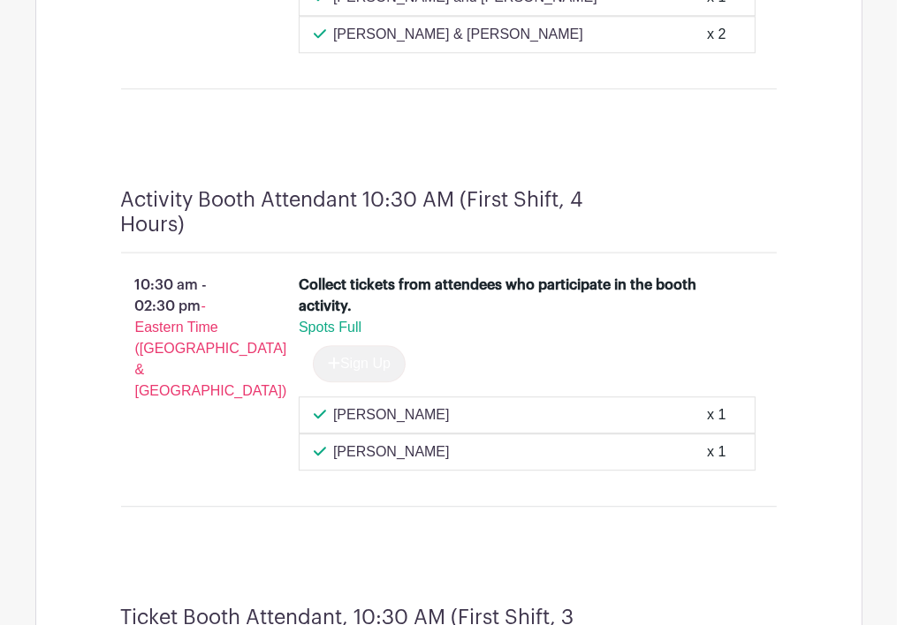
click at [638, 382] on div "Sign Up" at bounding box center [527, 363] width 457 height 37
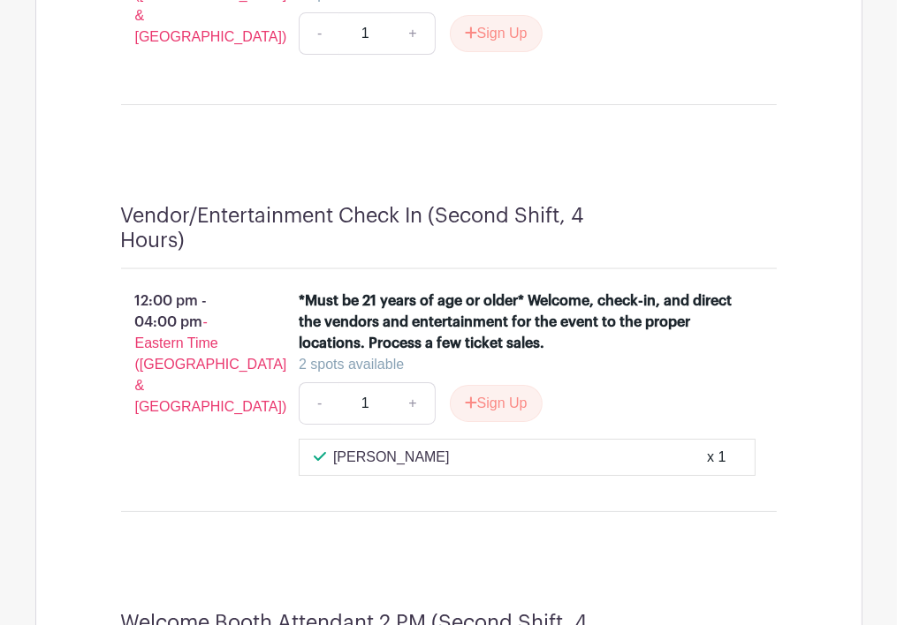
scroll to position [4261, 0]
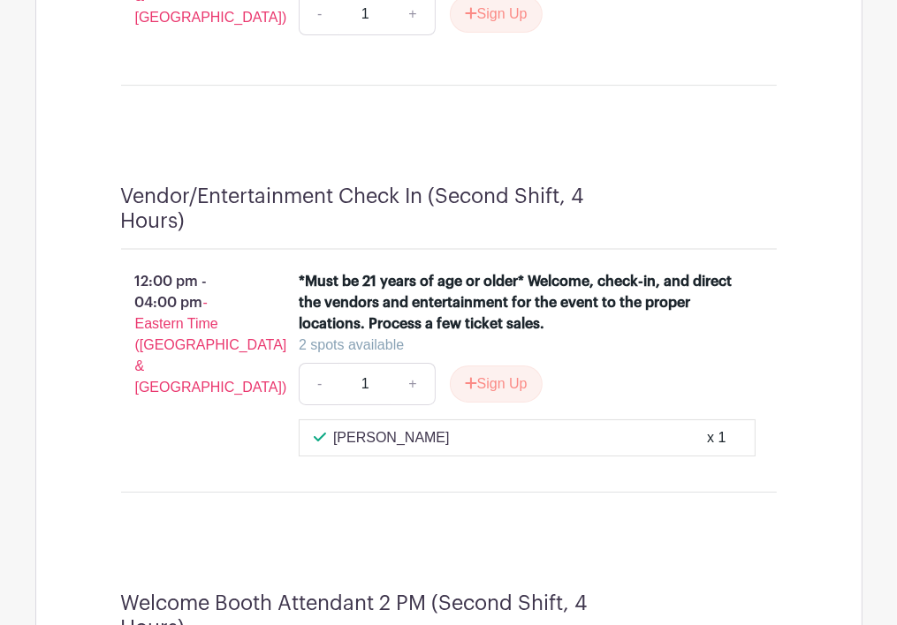
click at [431, 271] on div "12:00 pm - 04:00 pm - Eastern Time ([GEOGRAPHIC_DATA] & [GEOGRAPHIC_DATA]) *Mus…" at bounding box center [449, 364] width 740 height 228
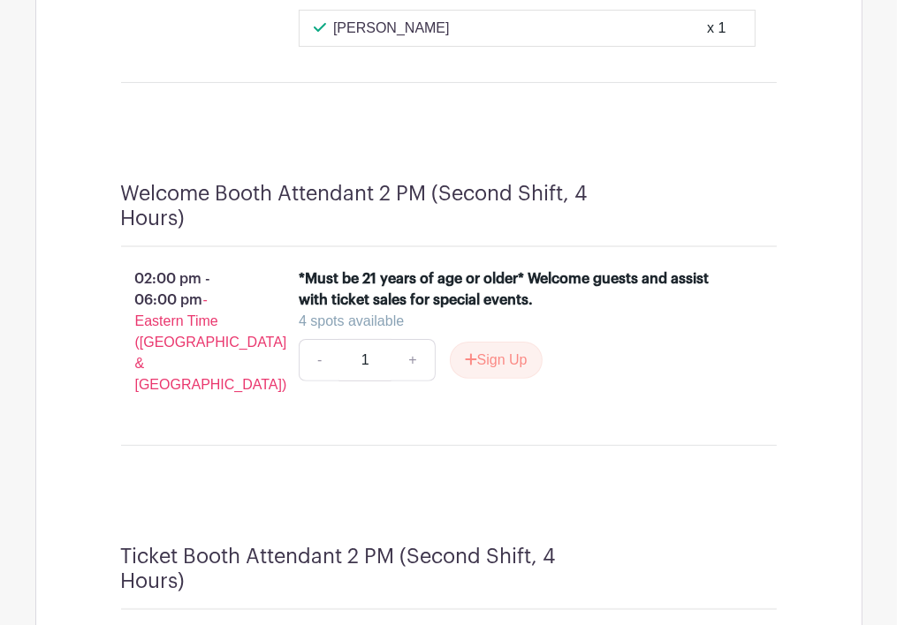
scroll to position [4703, 0]
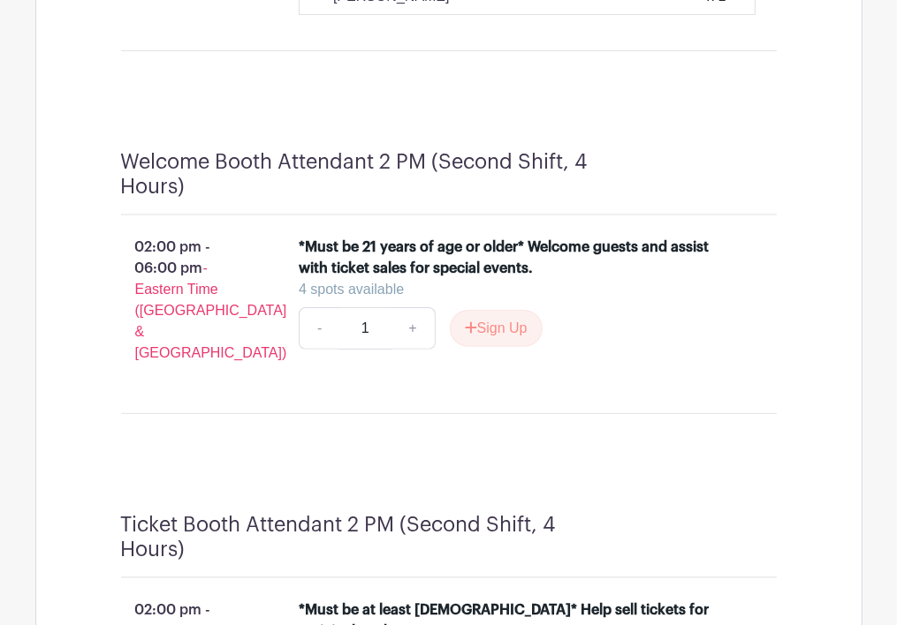
click at [374, 458] on div "Welcome Booth Attendant 2 PM (Second Shift, 4 Hours) 02:00 pm - 06:00 pm - East…" at bounding box center [449, 289] width 740 height 363
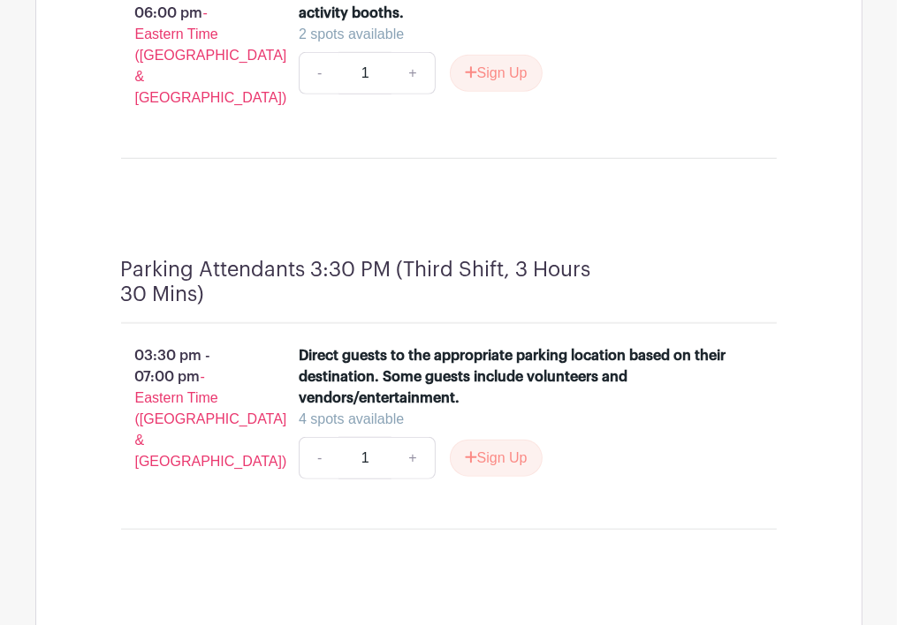
scroll to position [5409, 0]
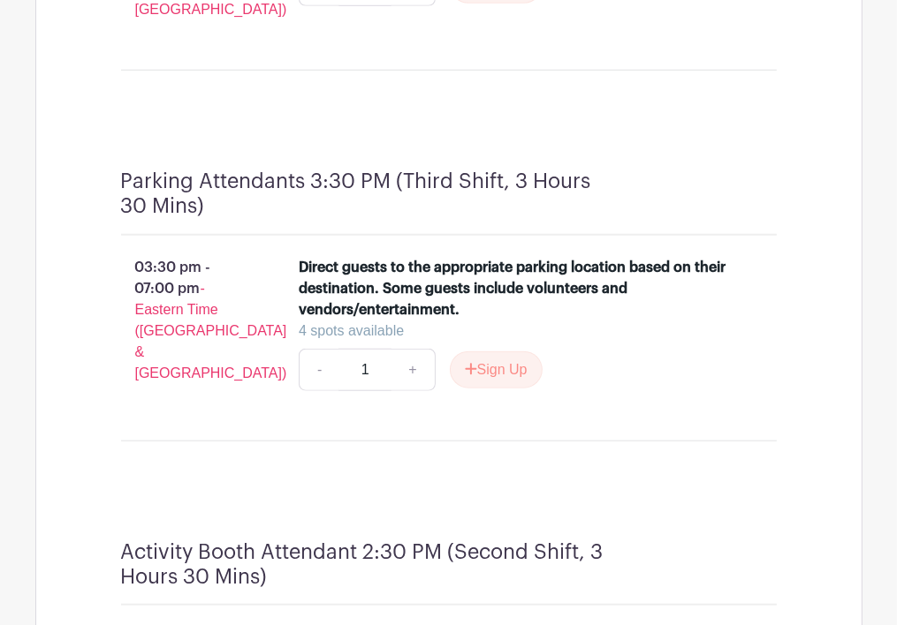
click at [325, 405] on div "03:30 pm - 07:00 pm - Eastern Time ([GEOGRAPHIC_DATA] & [GEOGRAPHIC_DATA]) Dire…" at bounding box center [449, 331] width 740 height 191
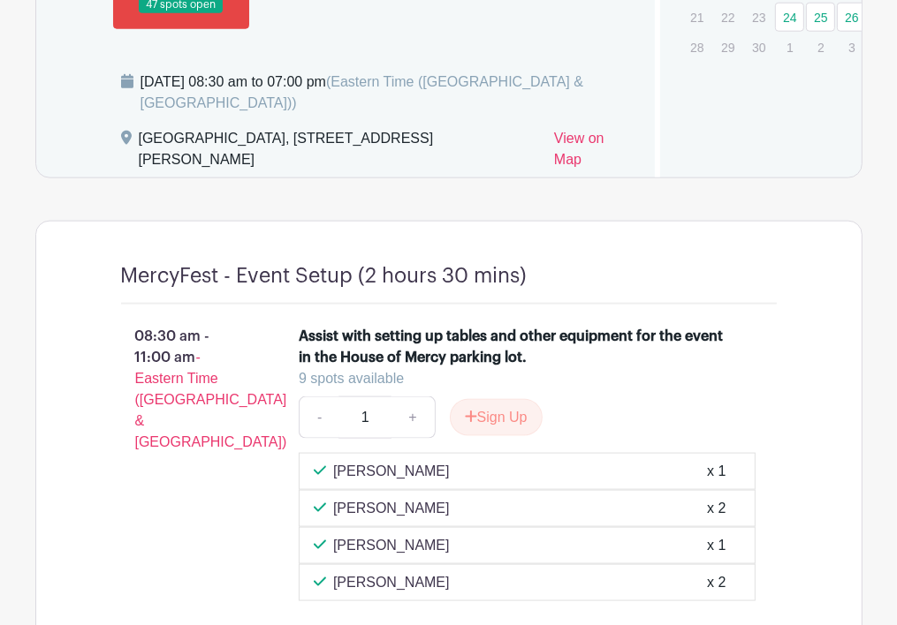
scroll to position [1146, 0]
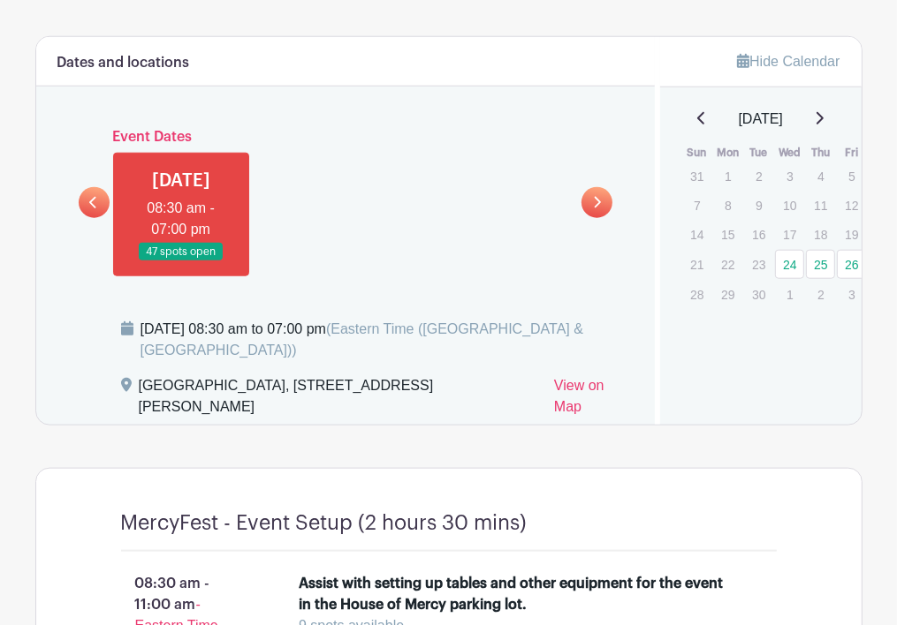
click at [433, 257] on div "[DATE] 08:30 am - 07:00 pm 47 spots open" at bounding box center [346, 208] width 494 height 138
click at [89, 209] on icon at bounding box center [93, 202] width 8 height 13
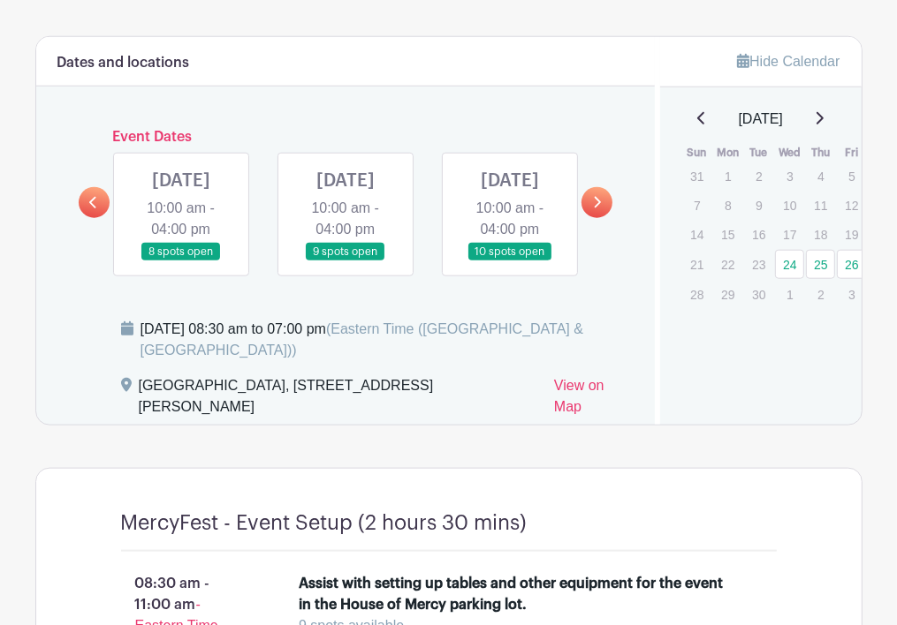
drag, startPoint x: 515, startPoint y: 509, endPoint x: 482, endPoint y: 454, distance: 63.8
click at [596, 208] on icon at bounding box center [597, 202] width 8 height 13
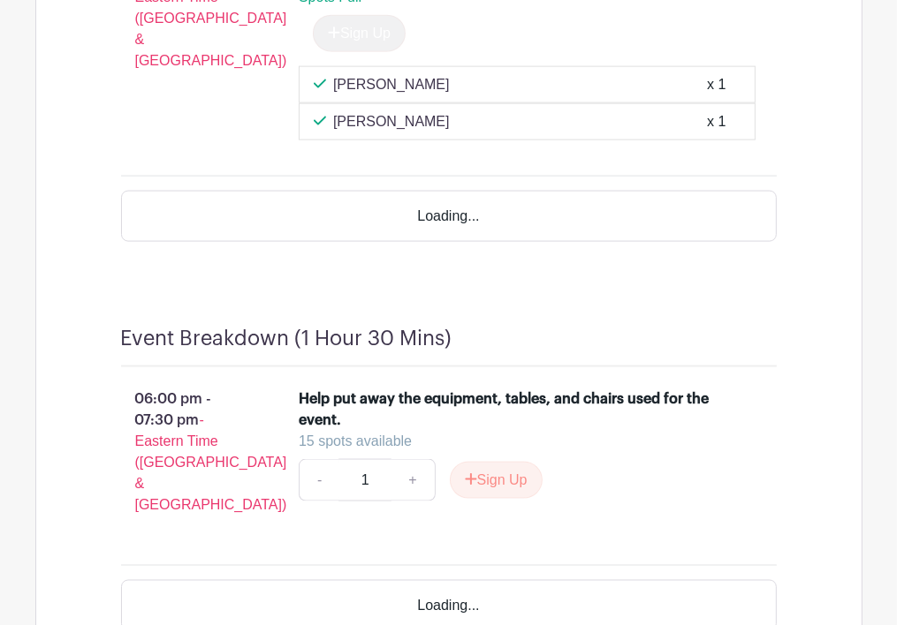
scroll to position [6119, 0]
